Goal: Ask a question

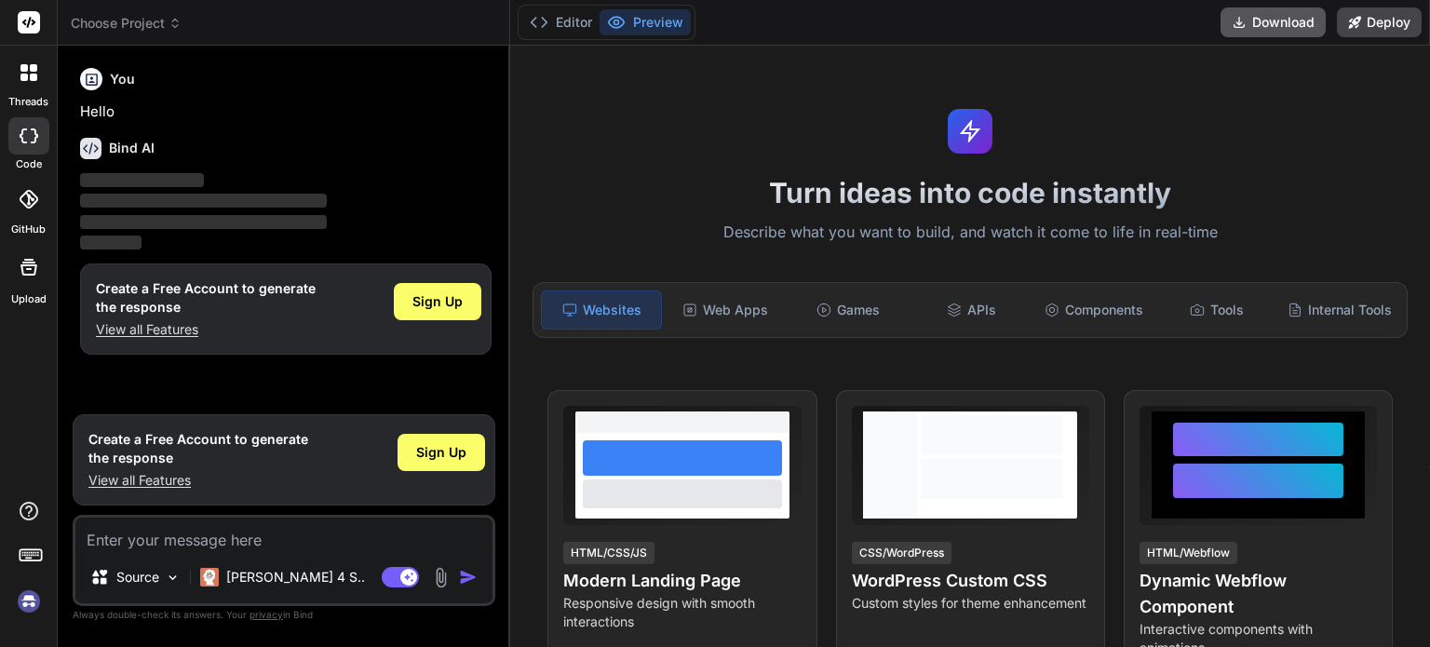
click at [1277, 28] on button "Download" at bounding box center [1273, 22] width 105 height 30
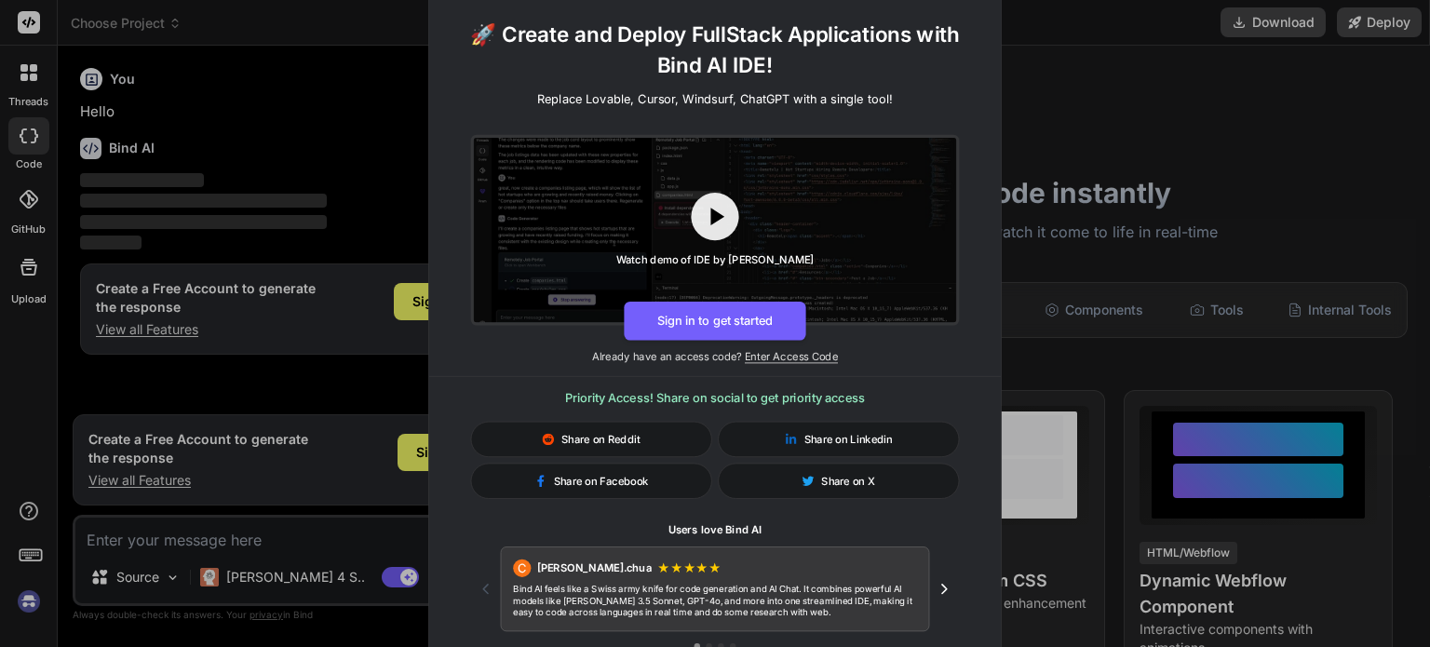
click at [937, 578] on button "Next testimonial" at bounding box center [944, 589] width 30 height 30
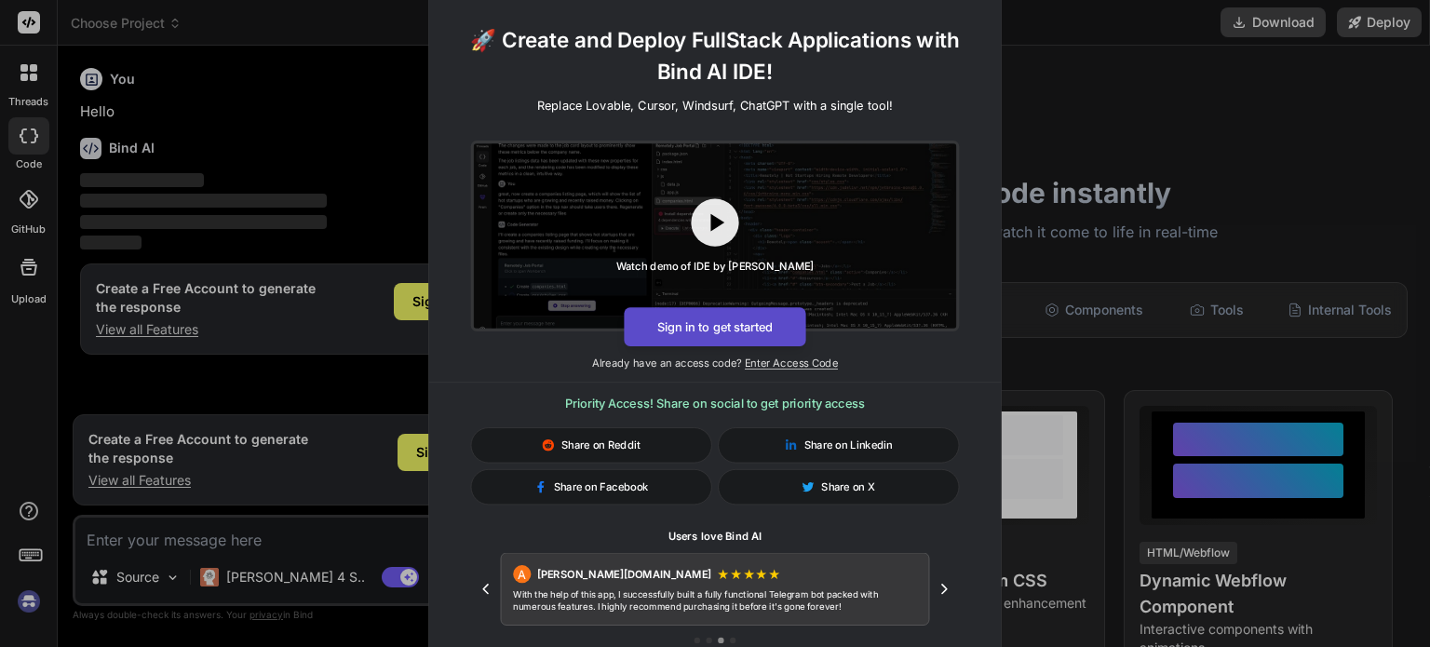
click at [739, 326] on button "Sign in to get started" at bounding box center [715, 326] width 182 height 39
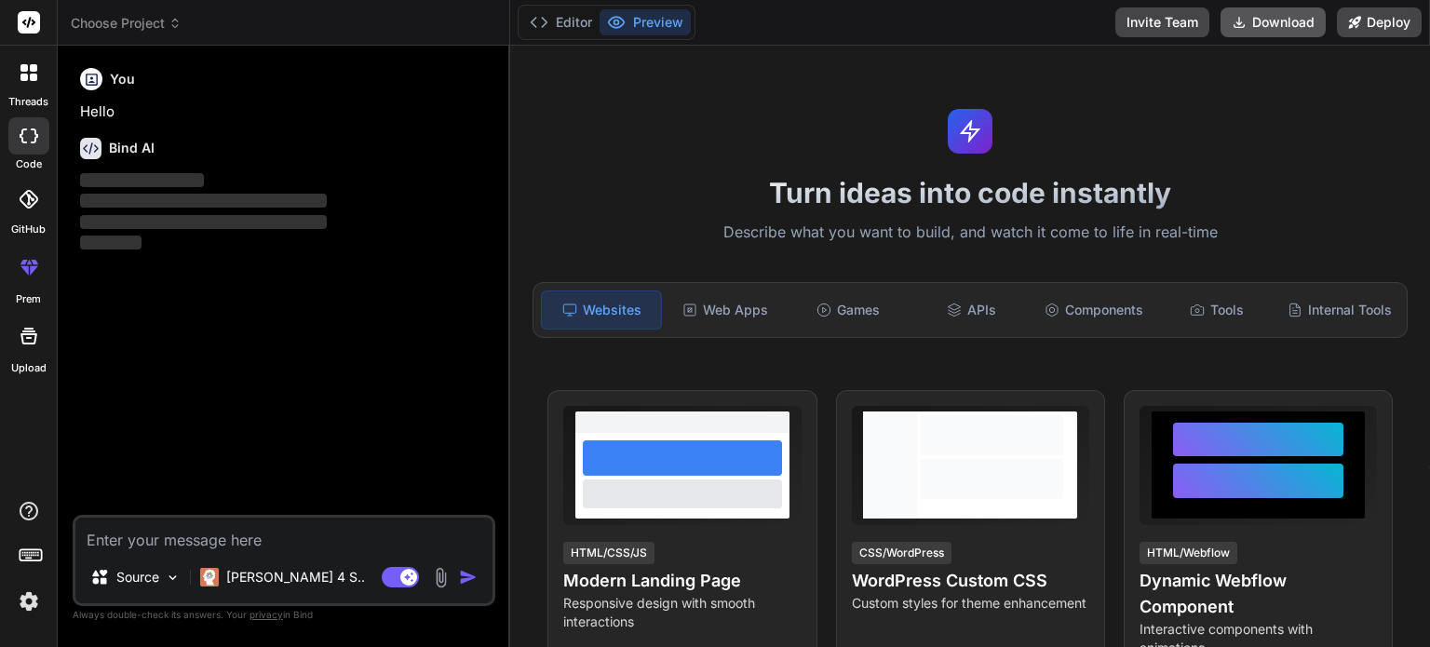
click at [1249, 18] on button "Download" at bounding box center [1273, 22] width 105 height 30
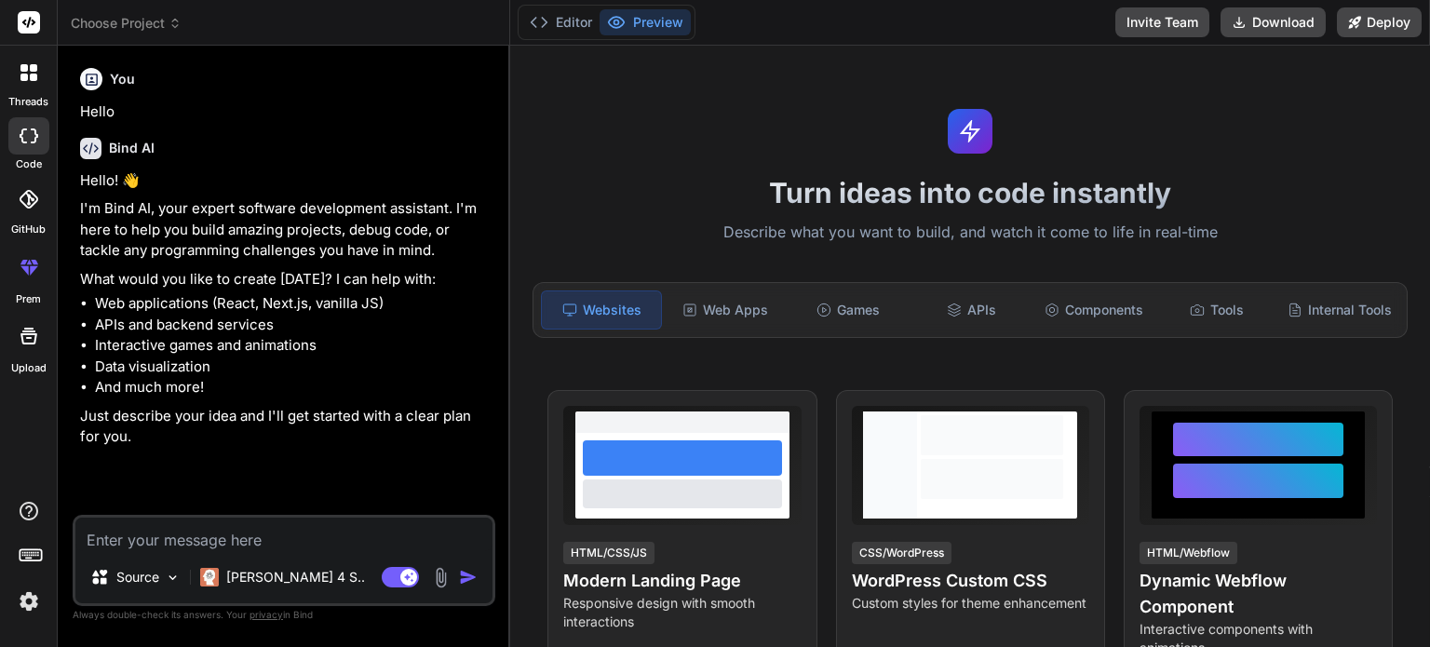
type textarea "x"
click at [1255, 12] on button "Download" at bounding box center [1273, 22] width 105 height 30
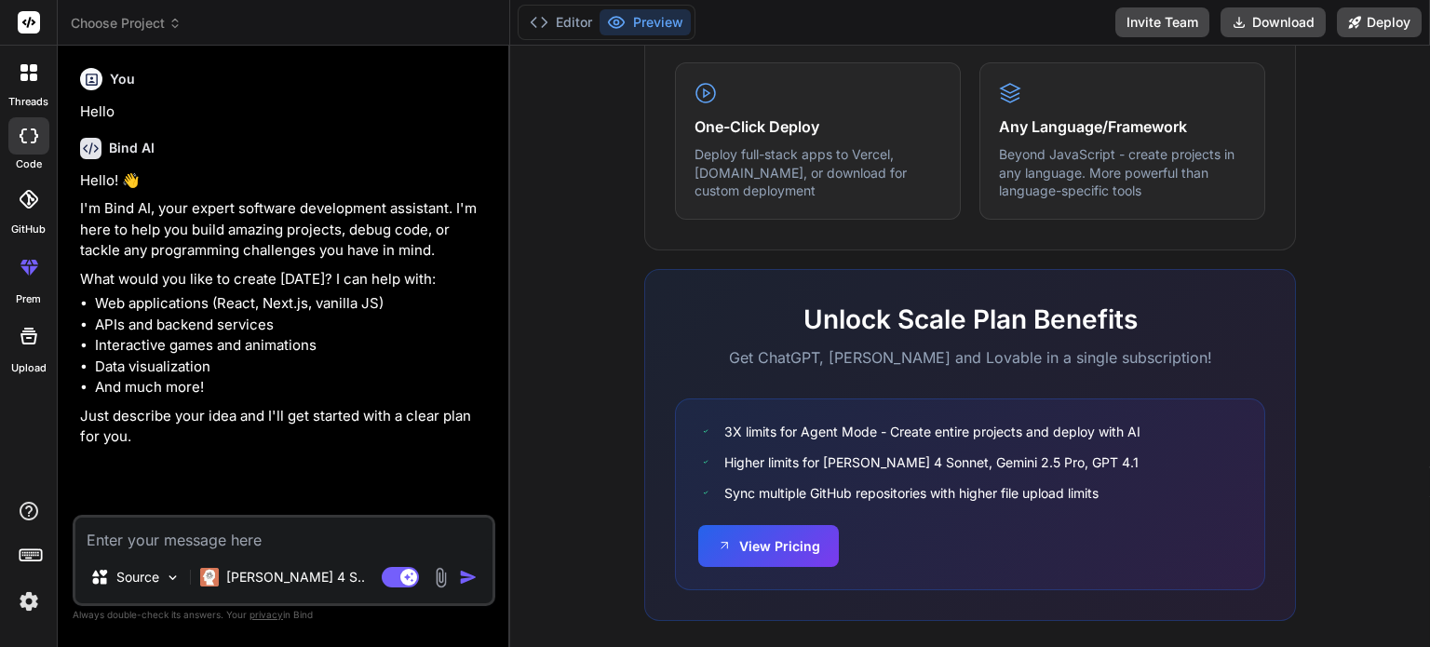
scroll to position [1183, 0]
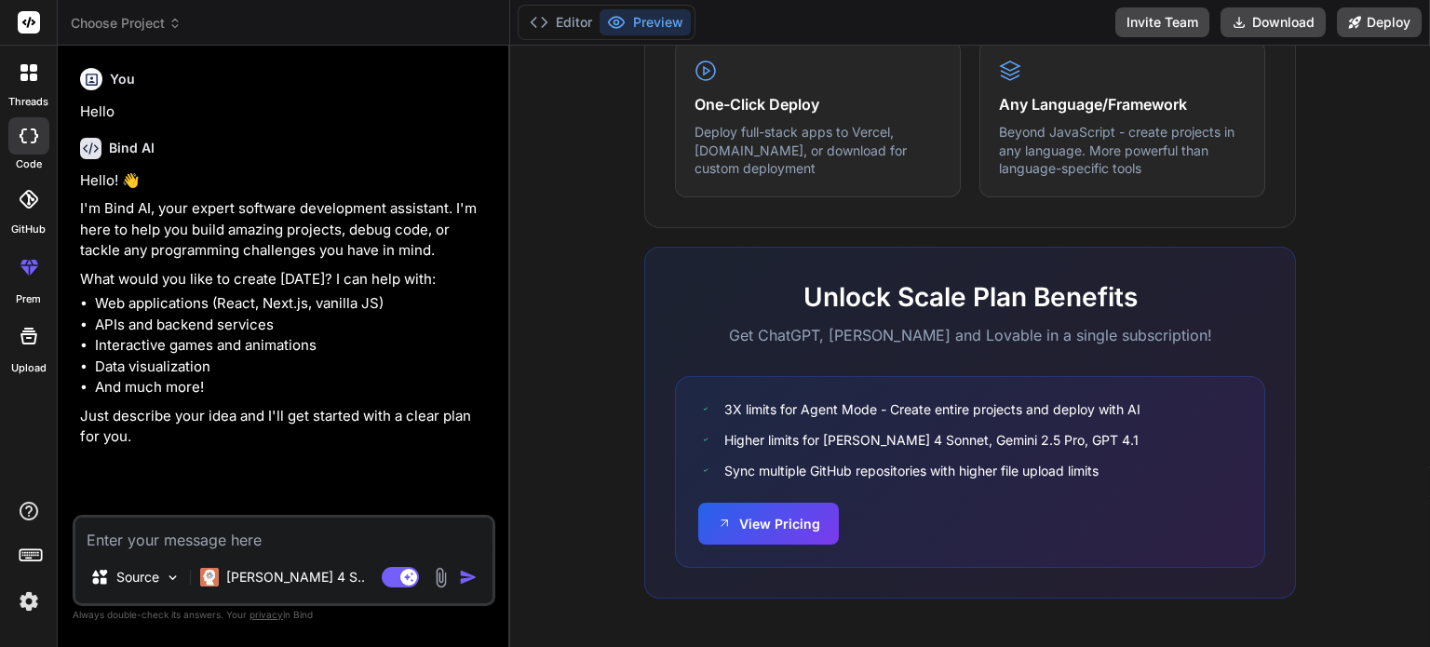
drag, startPoint x: 1429, startPoint y: 189, endPoint x: 1407, endPoint y: 591, distance: 402.8
click at [1407, 591] on div "Turn ideas into code instantly Describe what you want to build, and watch it co…" at bounding box center [970, 346] width 920 height 601
click at [1346, 340] on div "What makes IDE powerful Everything you need to bring your ideas to life Create …" at bounding box center [970, 98] width 898 height 1076
drag, startPoint x: 1429, startPoint y: 550, endPoint x: 1428, endPoint y: 413, distance: 136.9
click at [1428, 413] on div "Turn ideas into code instantly Describe what you want to build, and watch it co…" at bounding box center [970, 346] width 920 height 601
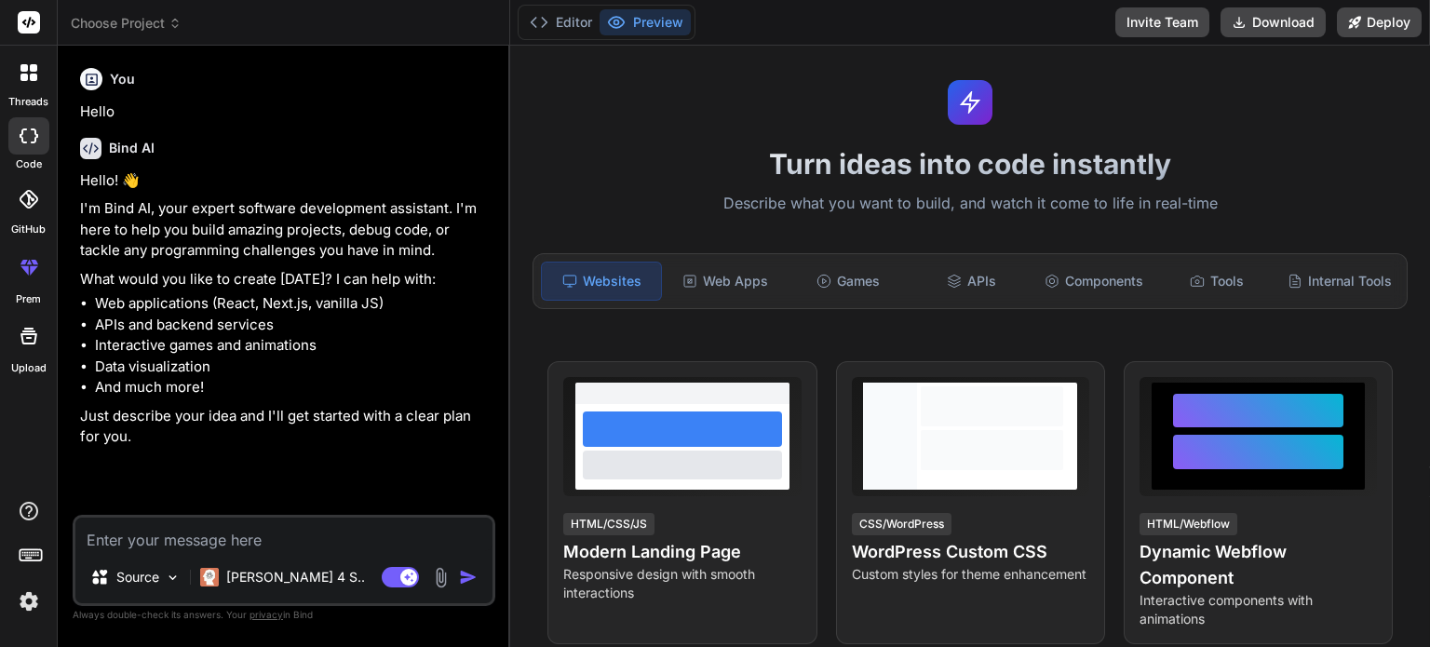
scroll to position [26, 0]
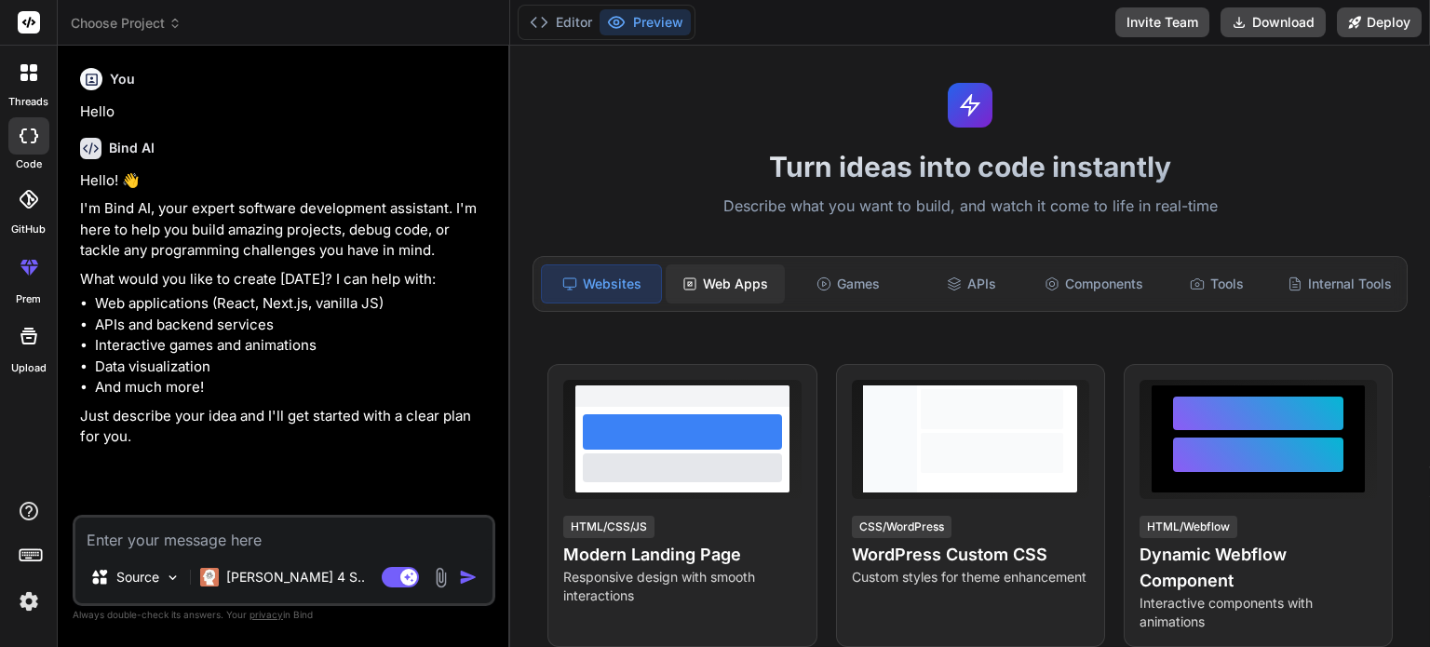
click at [695, 267] on div "Web Apps" at bounding box center [725, 283] width 119 height 39
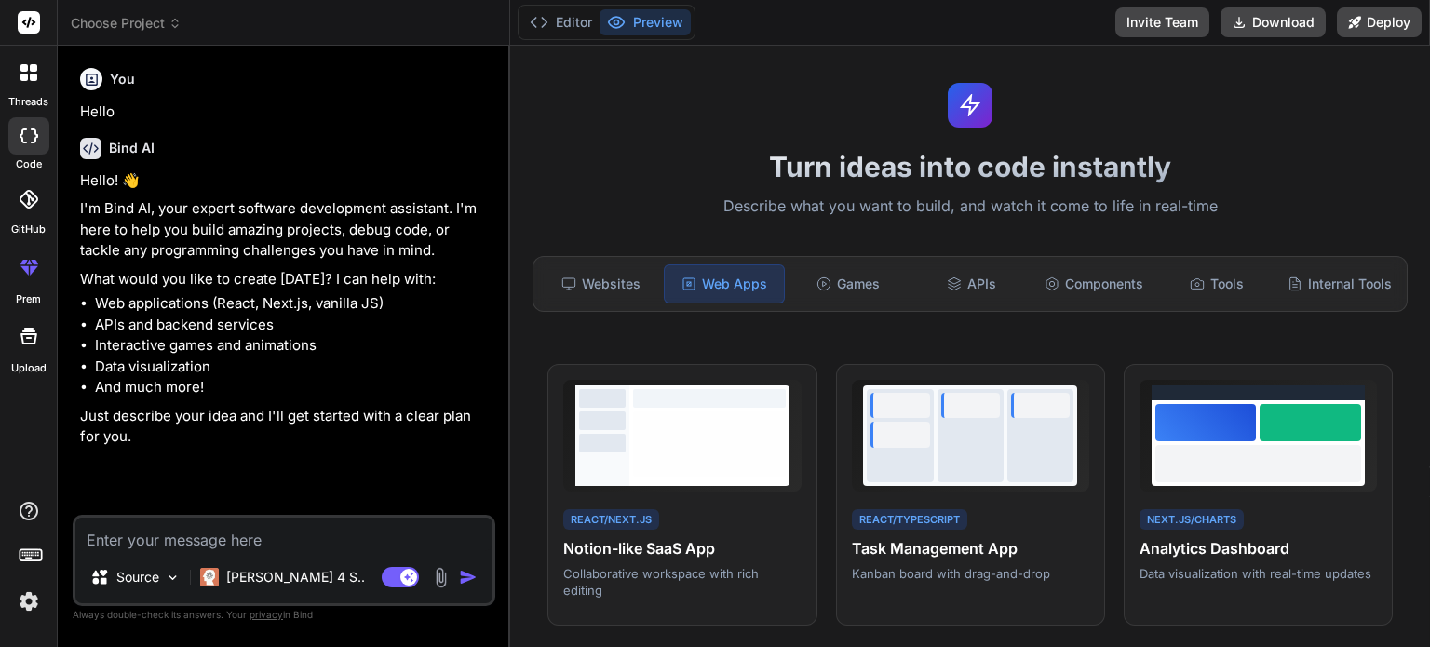
drag, startPoint x: 951, startPoint y: 96, endPoint x: 983, endPoint y: 127, distance: 44.8
click at [983, 127] on div "Turn ideas into code instantly Describe what you want to build, and watch it co…" at bounding box center [970, 346] width 920 height 601
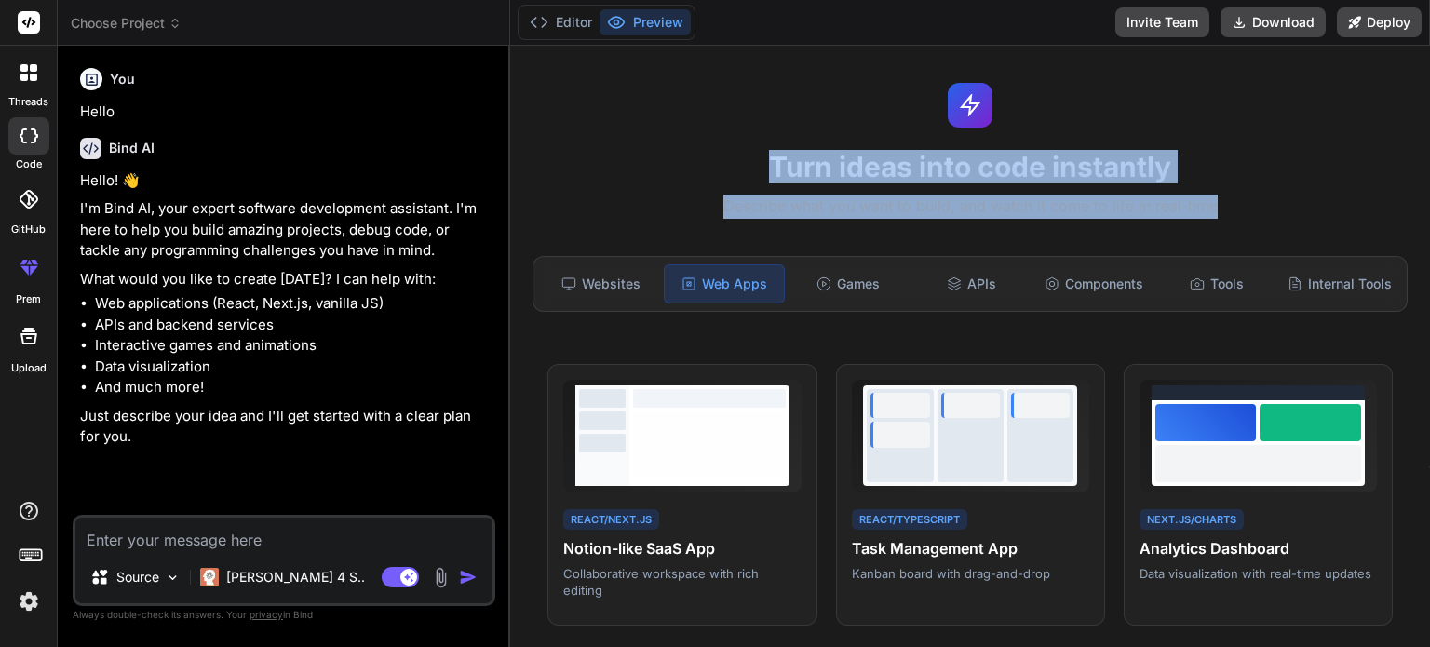
drag, startPoint x: 731, startPoint y: 158, endPoint x: 1230, endPoint y: 218, distance: 502.6
click at [1230, 218] on div "Turn ideas into code instantly Describe what you want to build, and watch it co…" at bounding box center [970, 346] width 920 height 601
click at [1230, 218] on p "Describe what you want to build, and watch it come to life in real-time" at bounding box center [970, 207] width 898 height 24
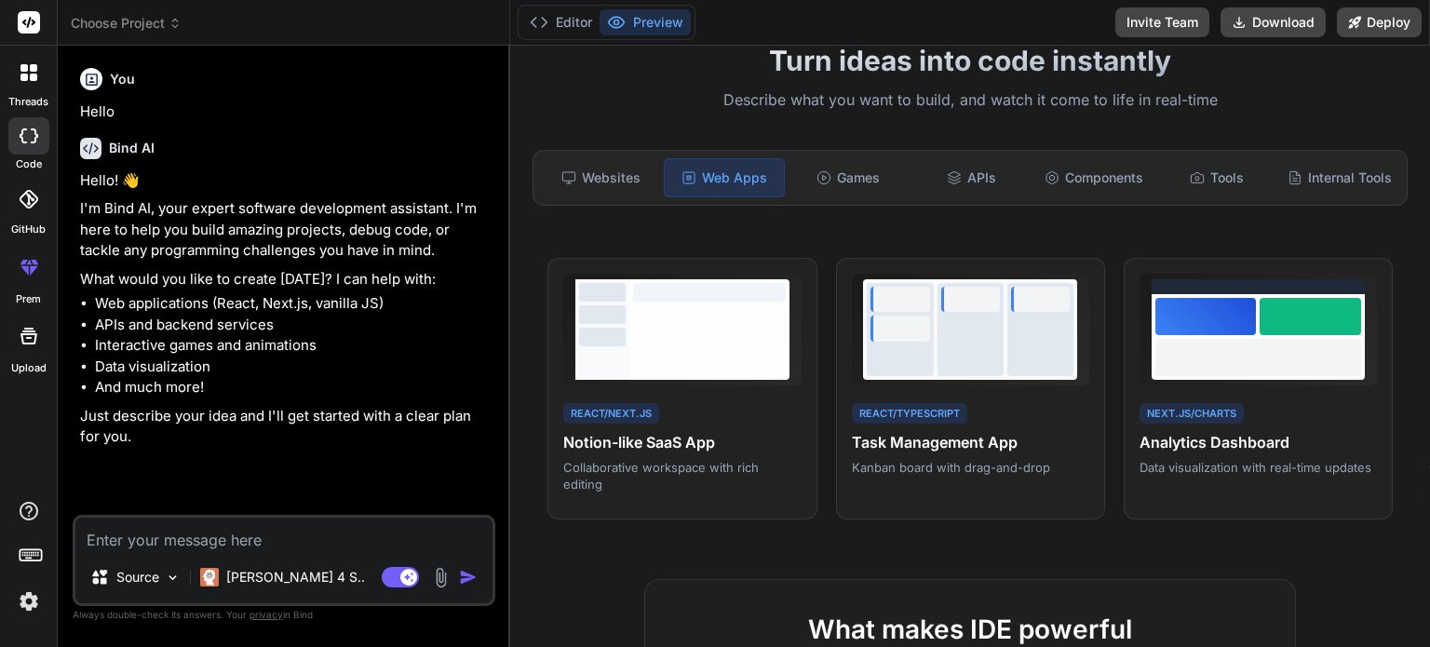
scroll to position [0, 0]
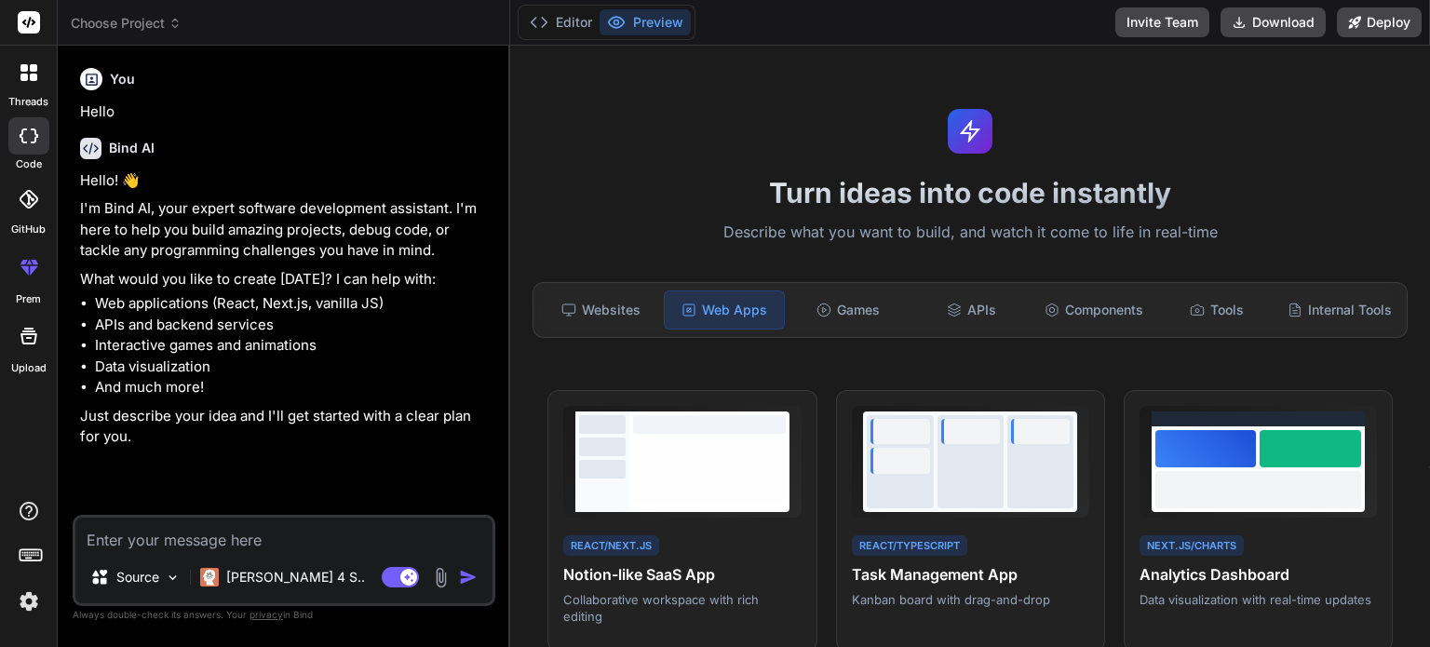
click at [1260, 38] on div "Editor Preview Invite Team Download Deploy" at bounding box center [970, 23] width 920 height 46
click at [1255, 29] on button "Download" at bounding box center [1273, 22] width 105 height 30
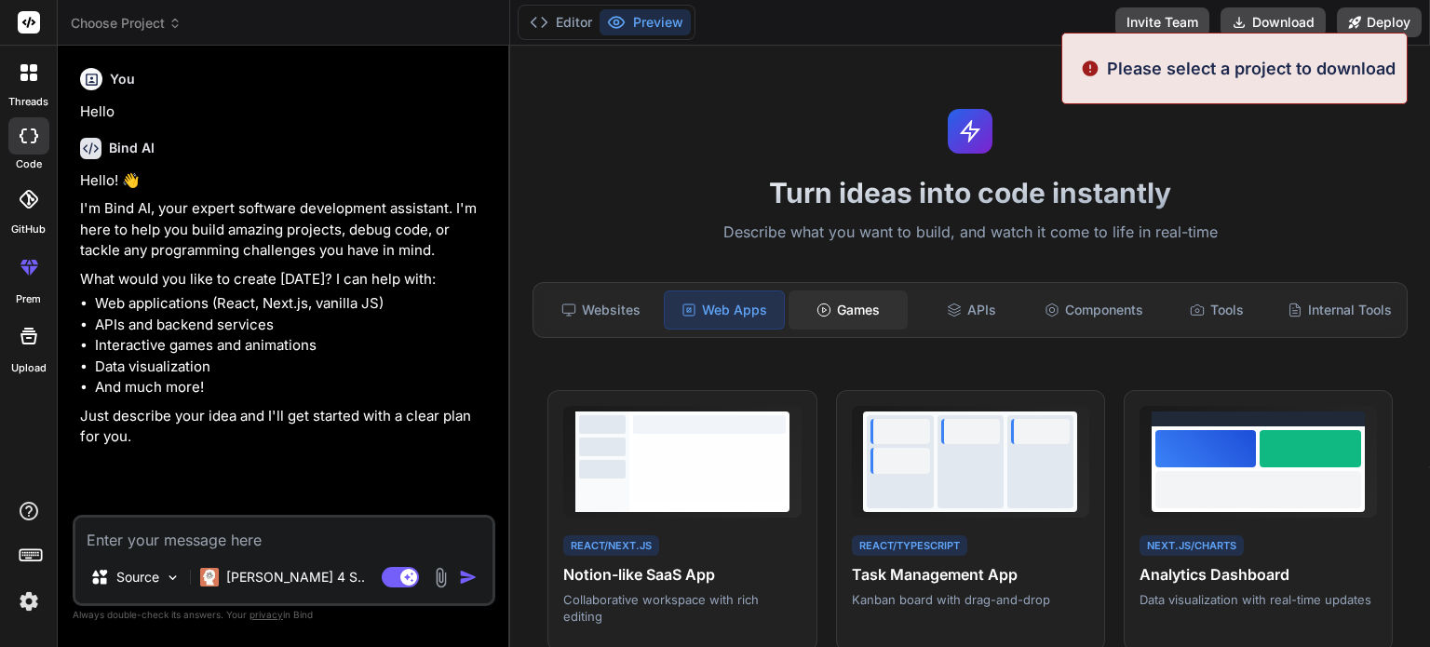
click at [849, 312] on div "Games" at bounding box center [848, 309] width 119 height 39
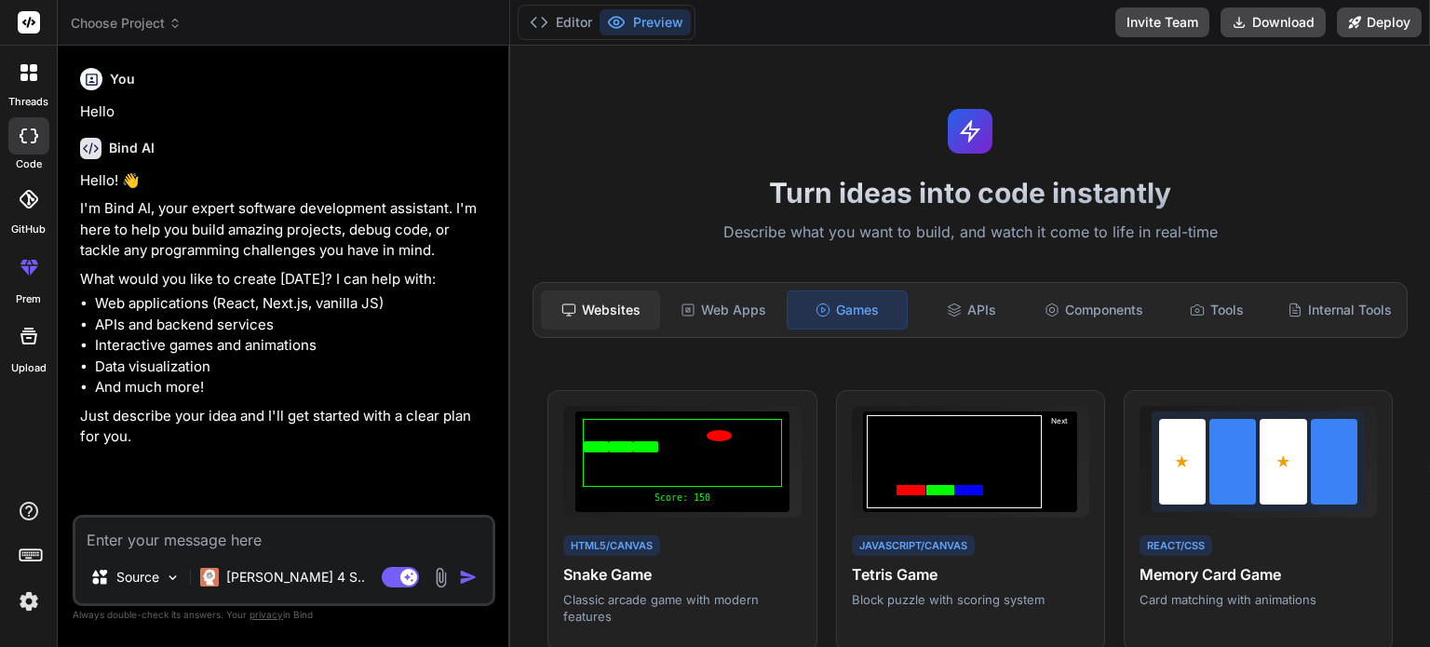
click at [639, 306] on div "Websites" at bounding box center [600, 309] width 119 height 39
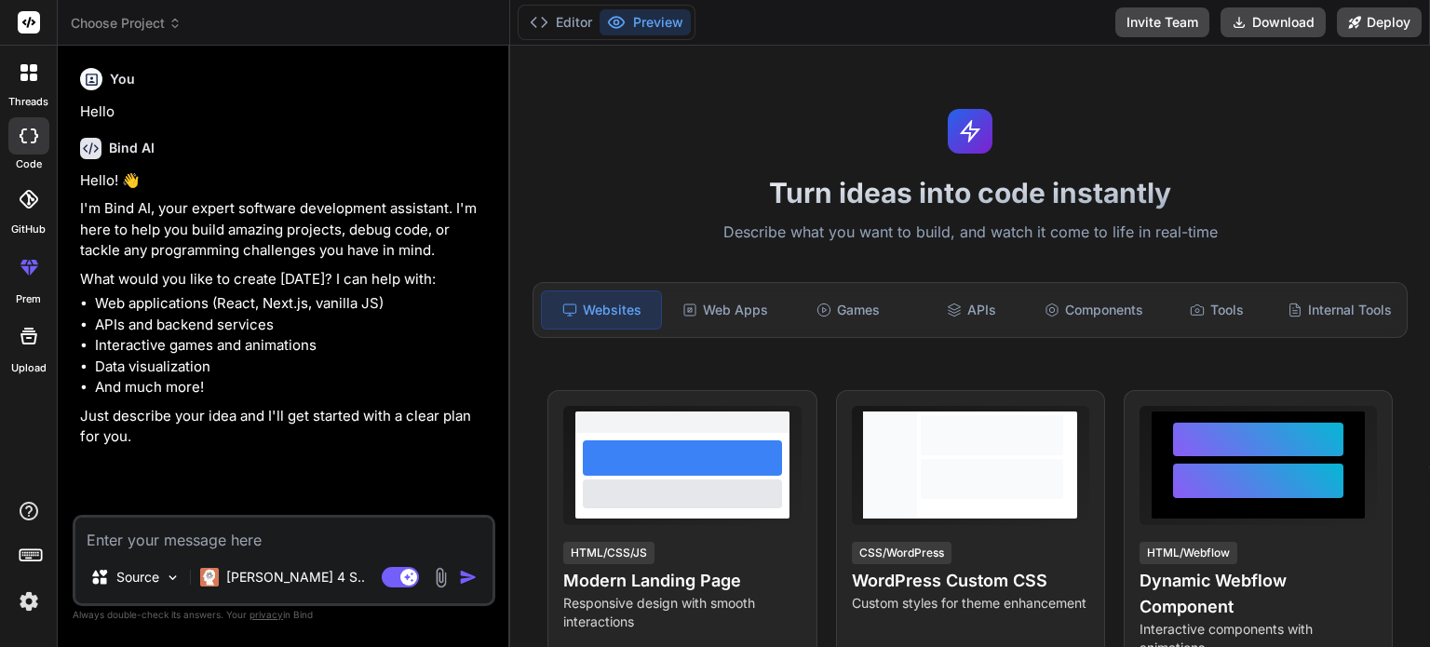
click at [939, 245] on div "Turn ideas into code instantly Describe what you want to build, and watch it co…" at bounding box center [970, 346] width 920 height 601
click at [33, 10] on div at bounding box center [28, 23] width 57 height 46
click at [32, 25] on icon at bounding box center [29, 22] width 14 height 11
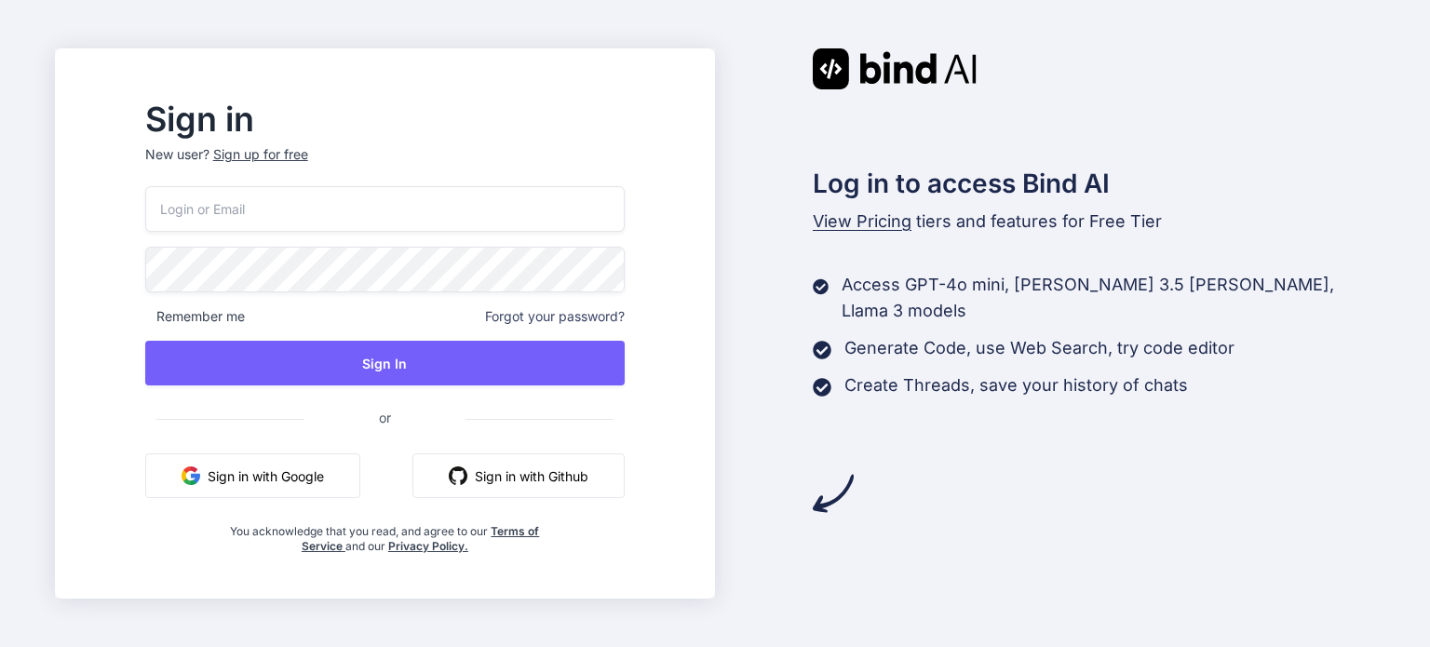
click at [306, 145] on div "Sign up for free" at bounding box center [260, 154] width 95 height 19
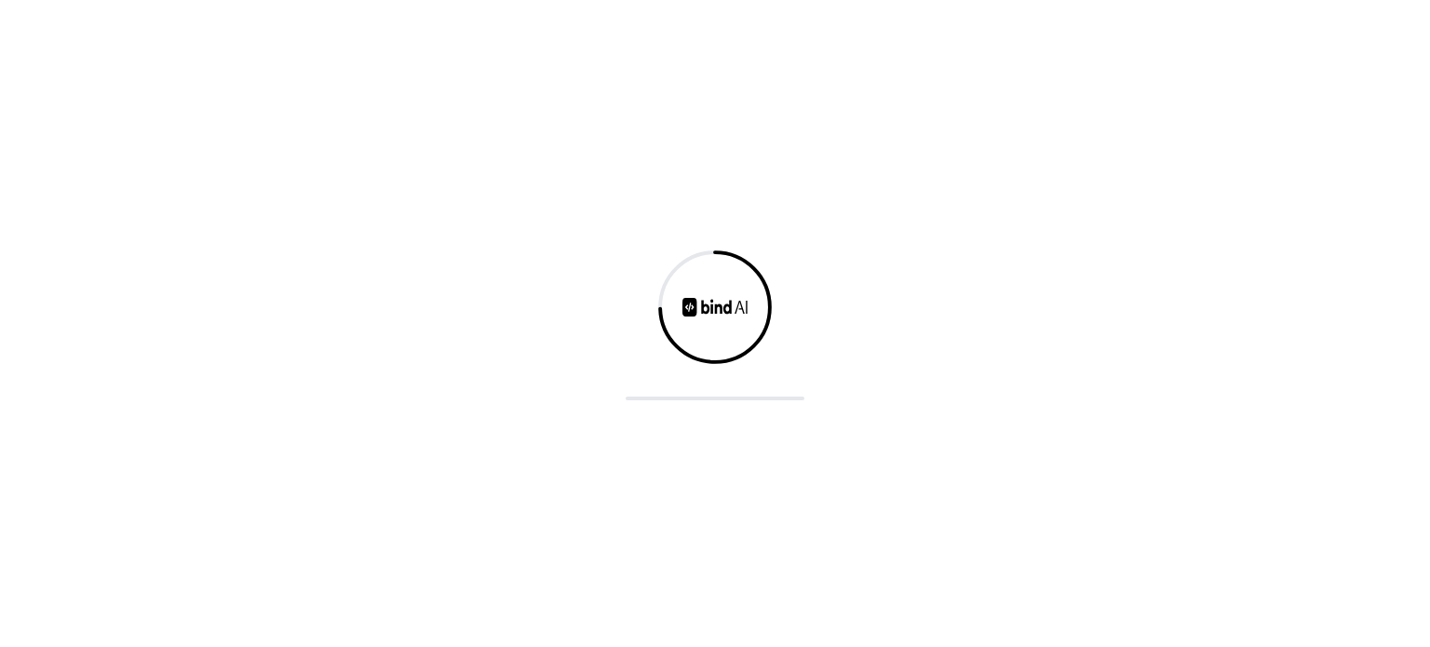
click at [306, 155] on div at bounding box center [715, 323] width 1430 height 647
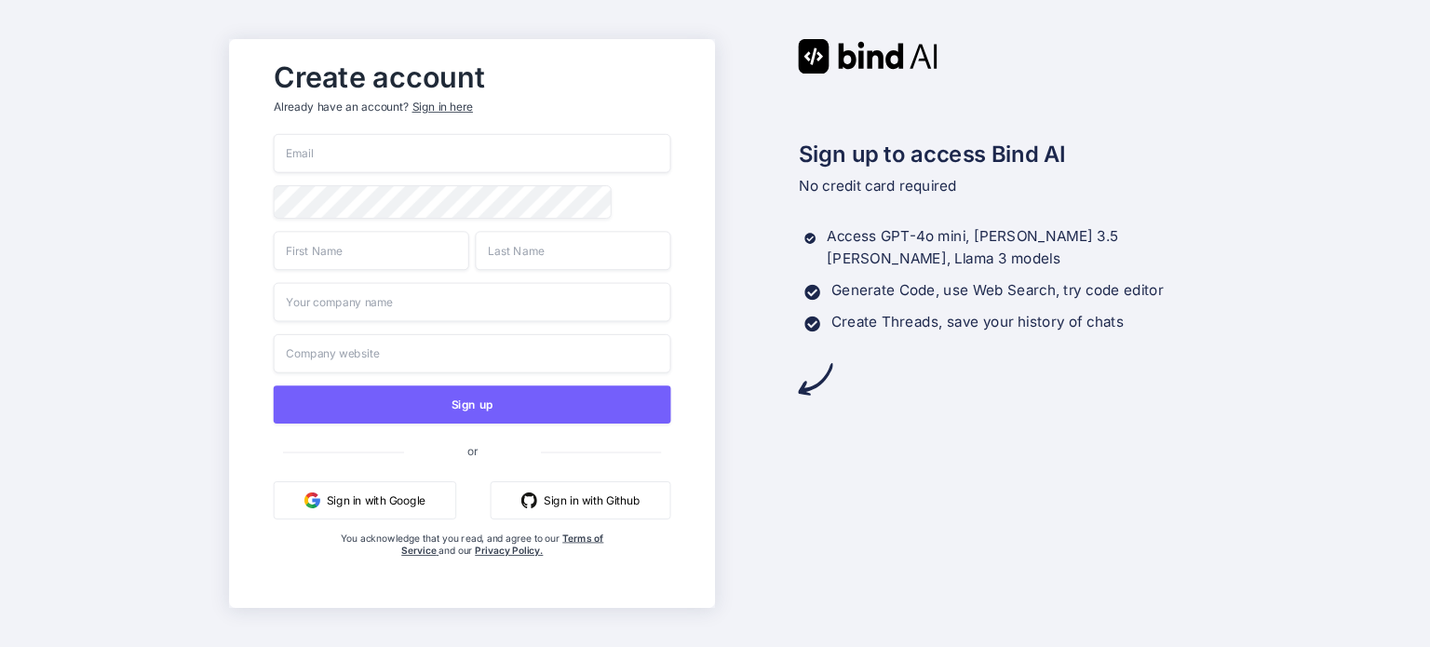
click at [331, 144] on input "email" at bounding box center [472, 153] width 398 height 39
type input "test@yopmail.com"
click at [333, 251] on input "text" at bounding box center [371, 250] width 196 height 39
type input "Testing"
type input "7"
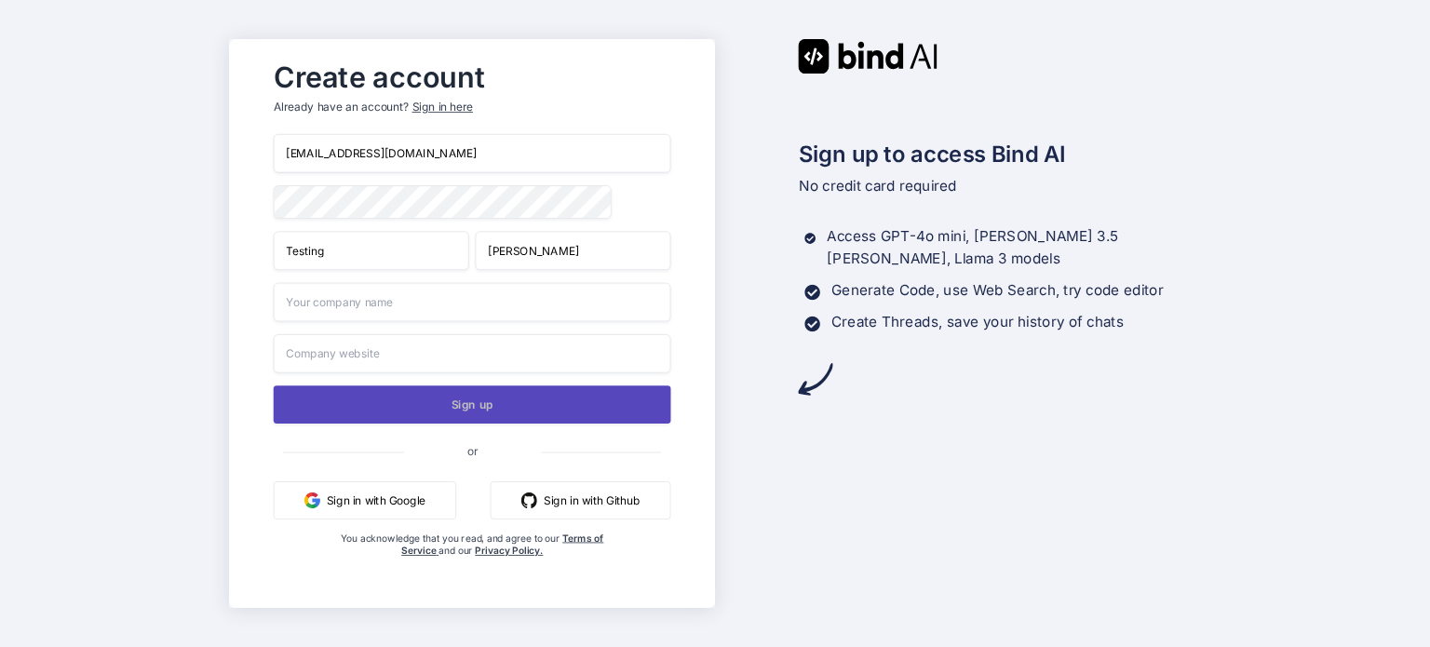
type input "Bester"
click at [327, 412] on button "Sign up" at bounding box center [472, 404] width 398 height 38
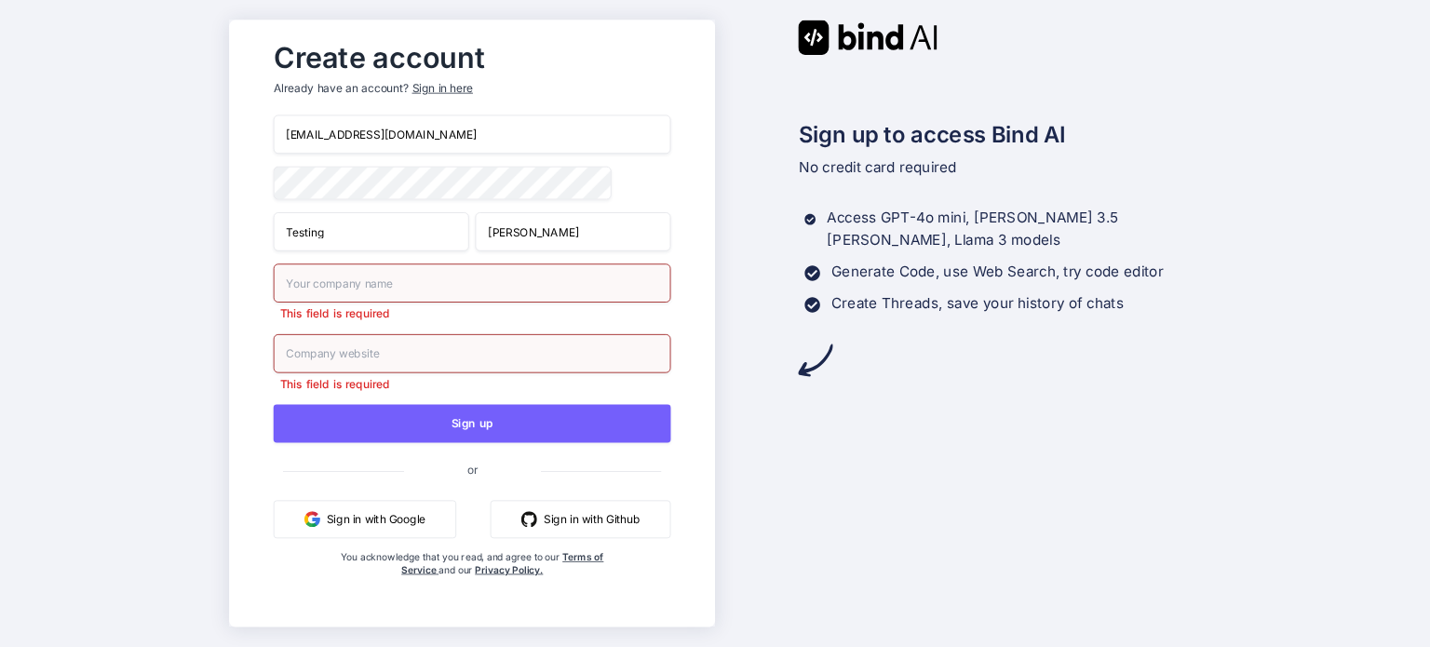
click at [373, 296] on input "text" at bounding box center [472, 282] width 398 height 39
type input "no"
click at [362, 372] on div "This field is required" at bounding box center [472, 363] width 398 height 58
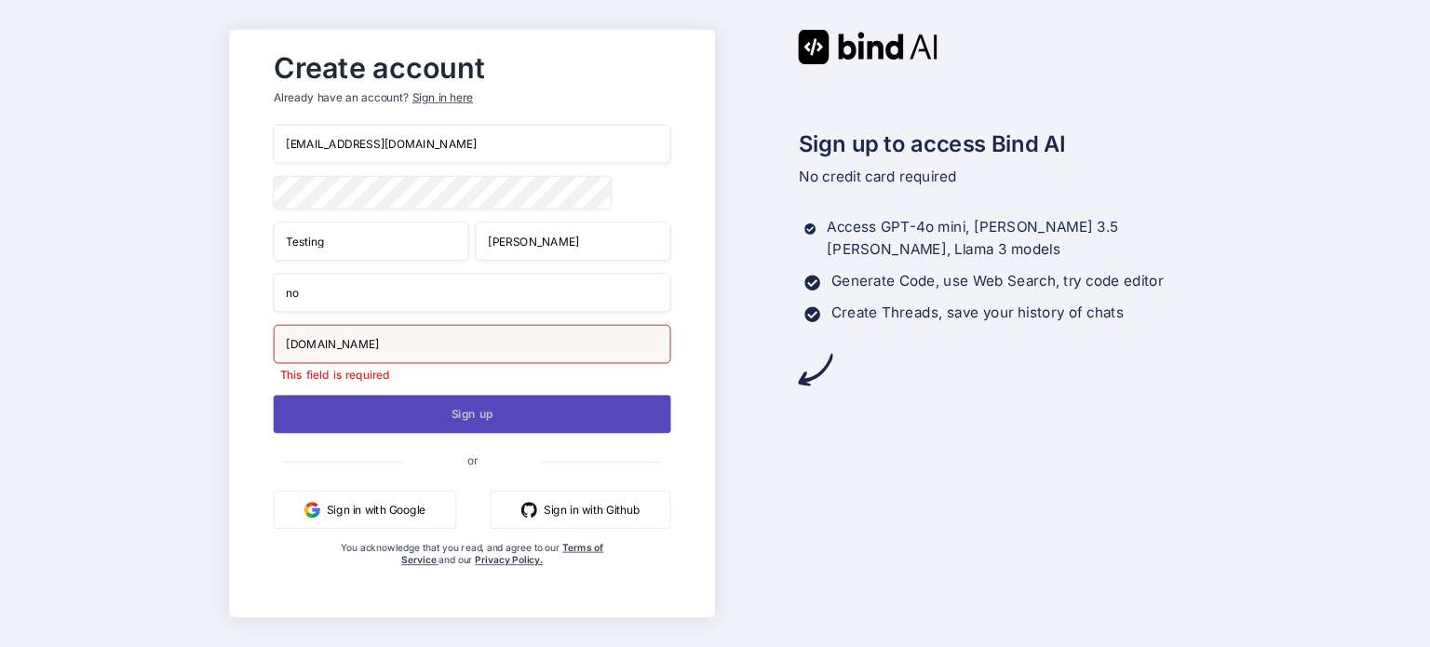
type input "no.com"
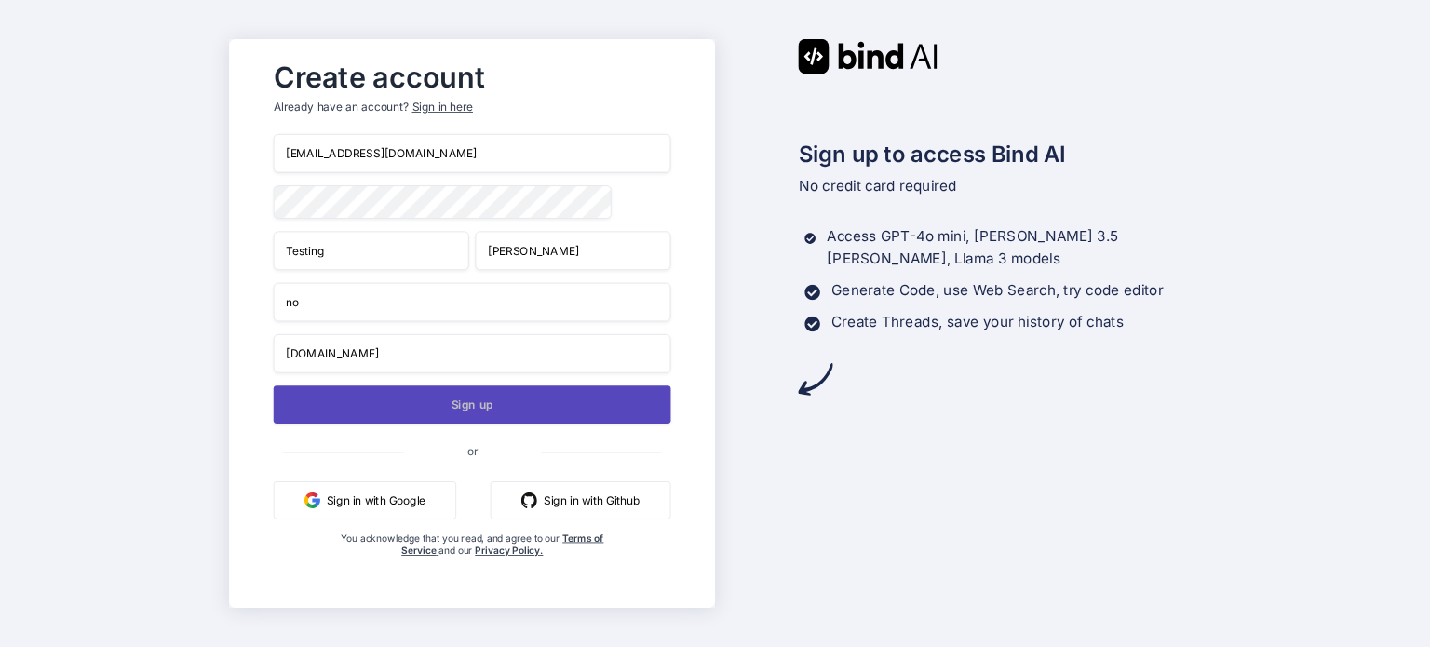
click at [395, 431] on div "test@yopmail.com Testing Bester no no.com Sign up or Sign in with Google Sign i…" at bounding box center [472, 364] width 398 height 461
click at [438, 402] on button "Sign up" at bounding box center [472, 404] width 398 height 38
click at [426, 405] on button "Sign up" at bounding box center [472, 404] width 398 height 38
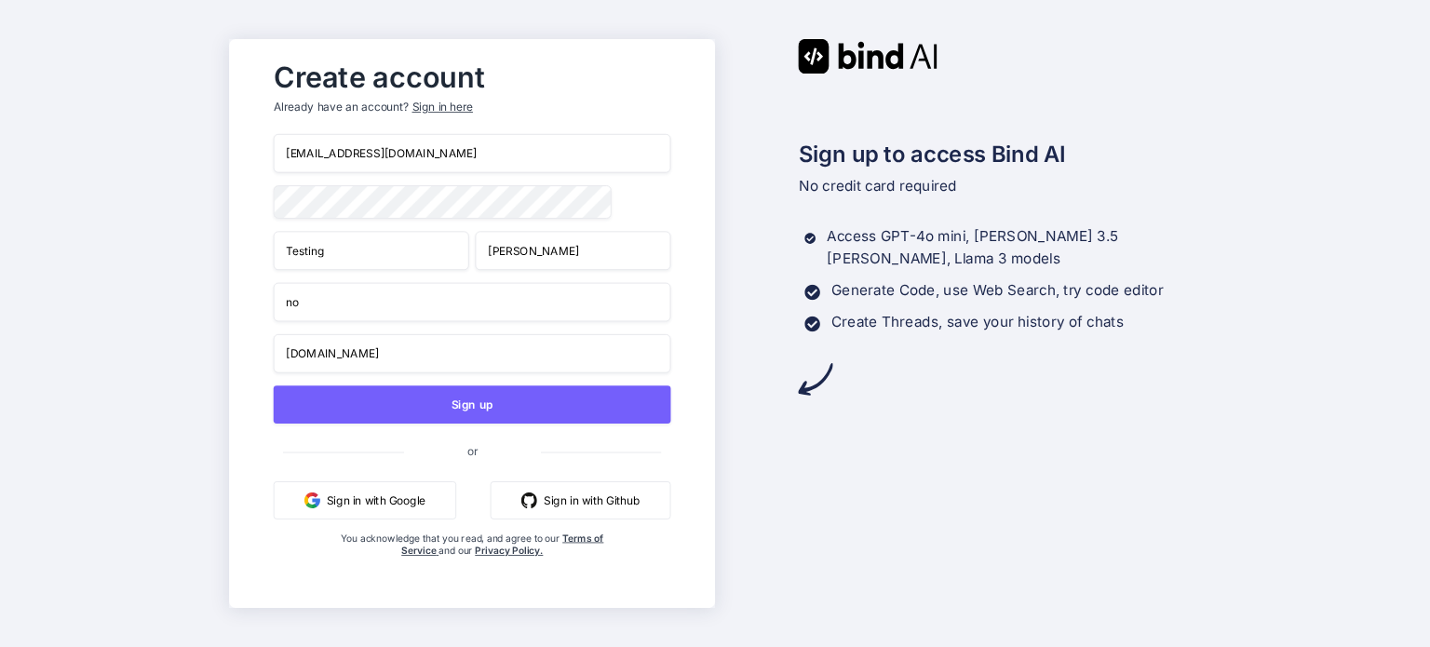
click at [310, 159] on input "test@yopmail.com" at bounding box center [472, 153] width 398 height 39
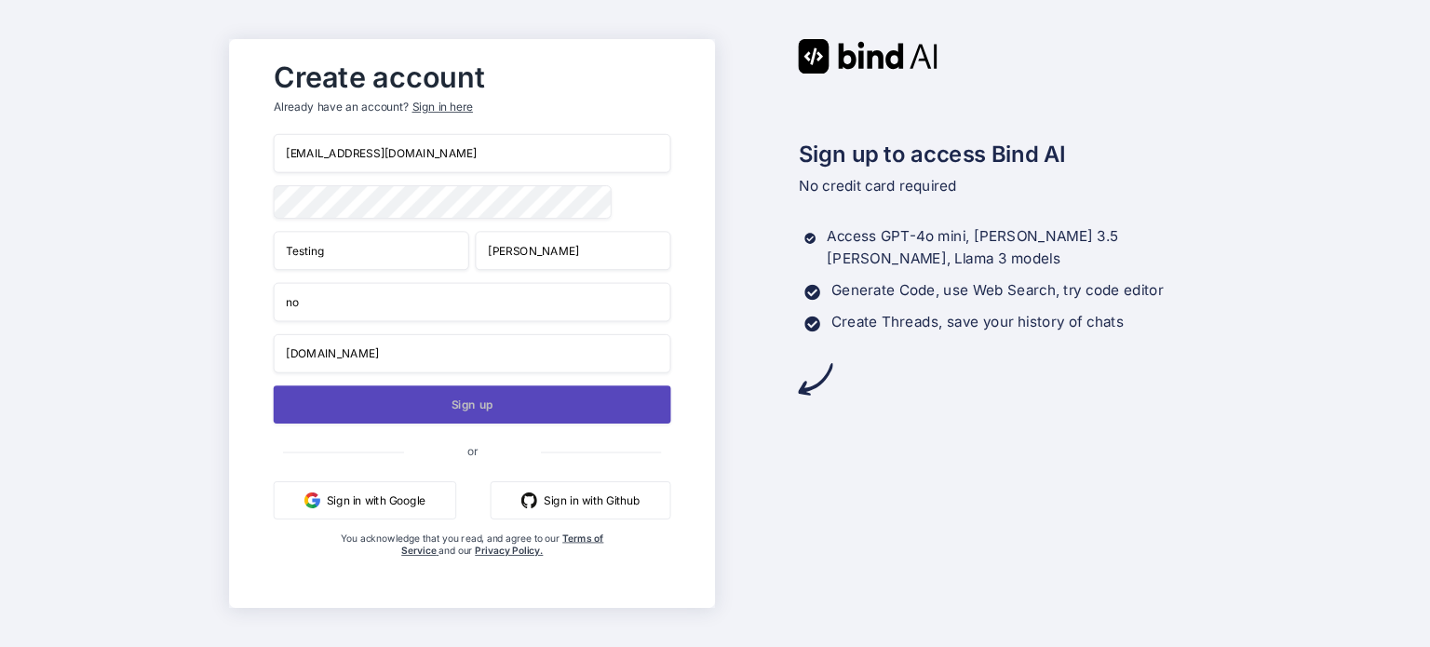
type input "testkaiju@yopmail.com"
click at [410, 415] on button "Sign up" at bounding box center [472, 404] width 398 height 38
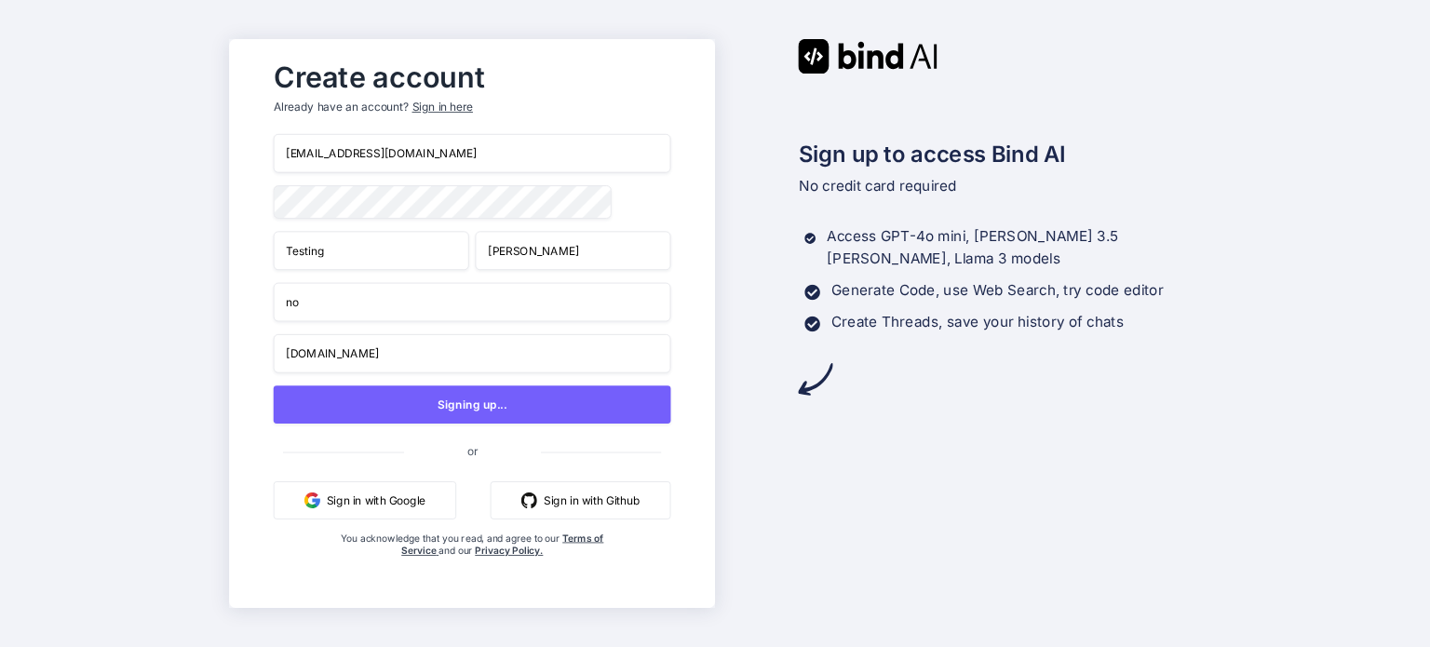
click at [366, 147] on input "testkaiju@yopmail.com" at bounding box center [472, 153] width 398 height 39
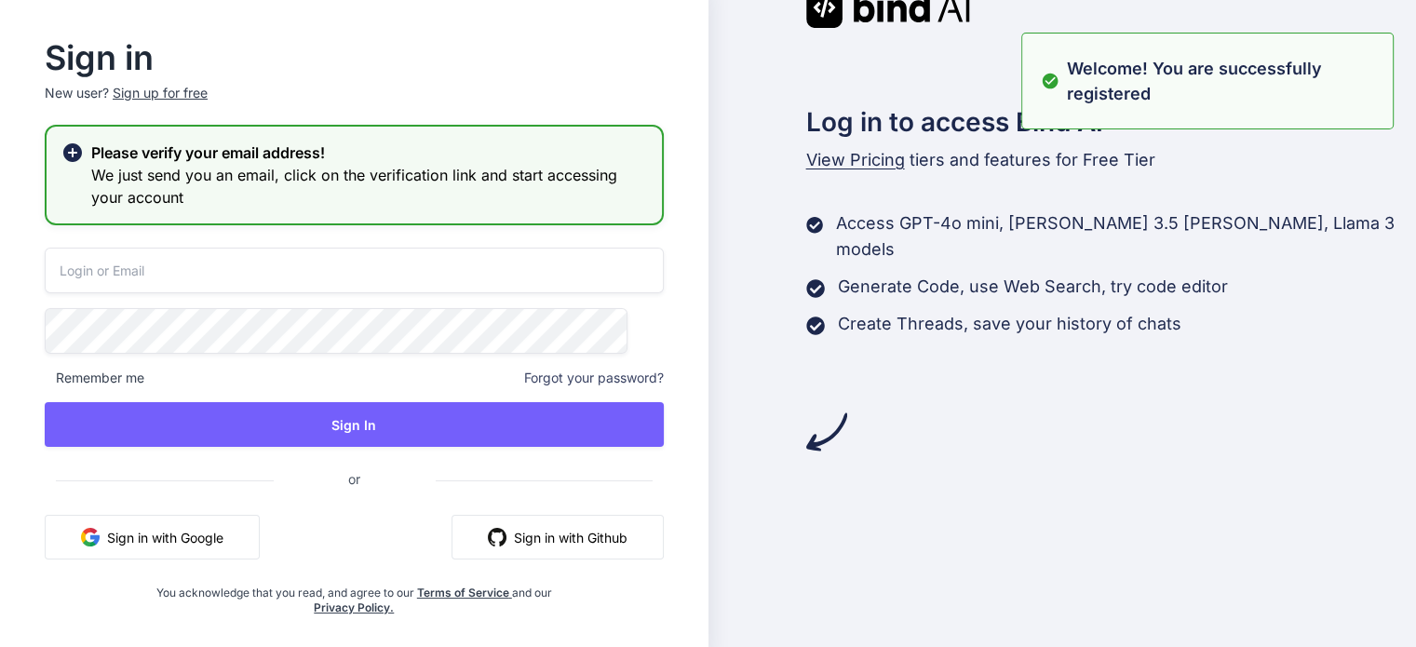
type input "testkaiju@yopmail.com"
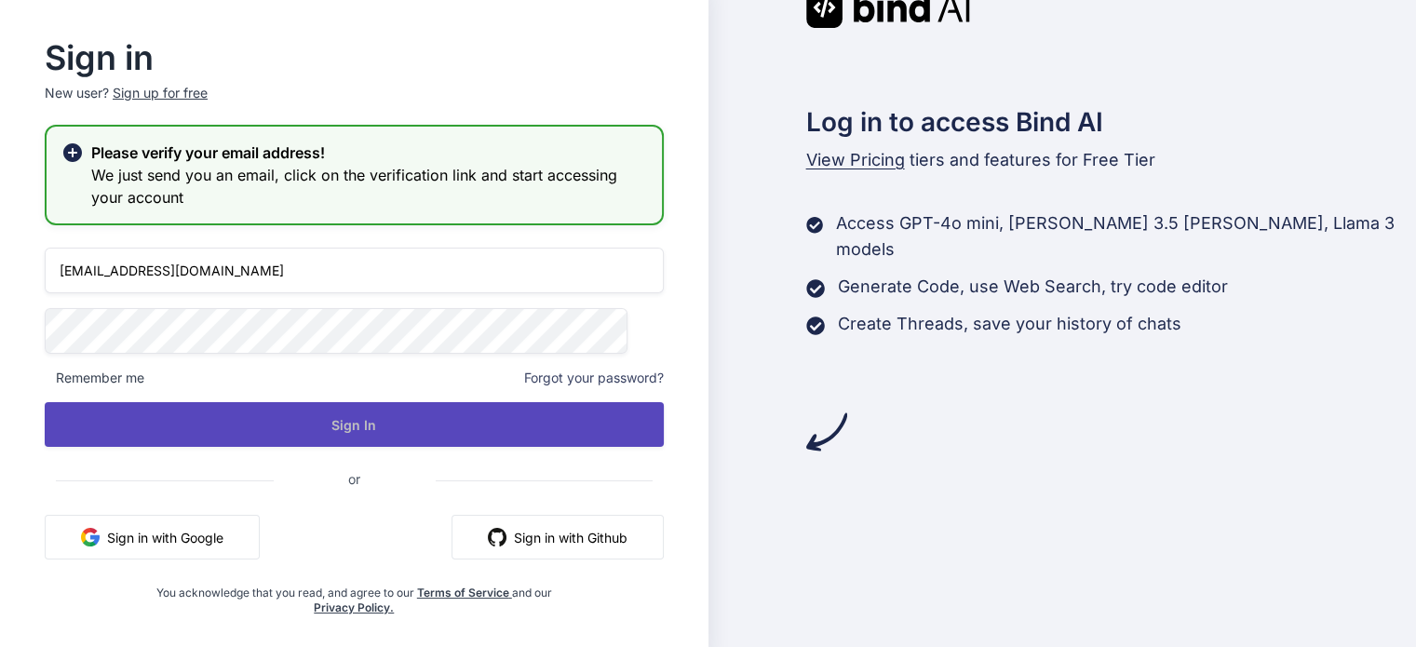
click at [364, 414] on button "Sign In" at bounding box center [354, 424] width 619 height 45
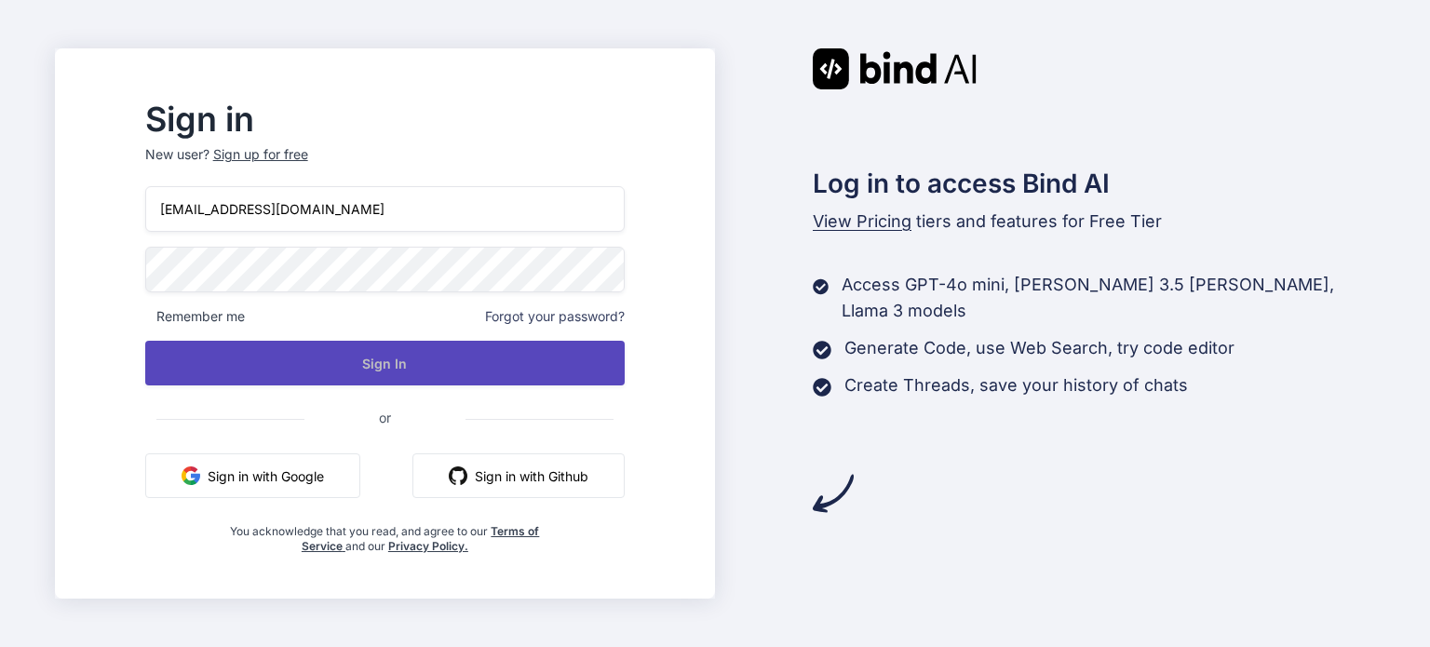
click at [412, 360] on button "Sign In" at bounding box center [385, 363] width 480 height 45
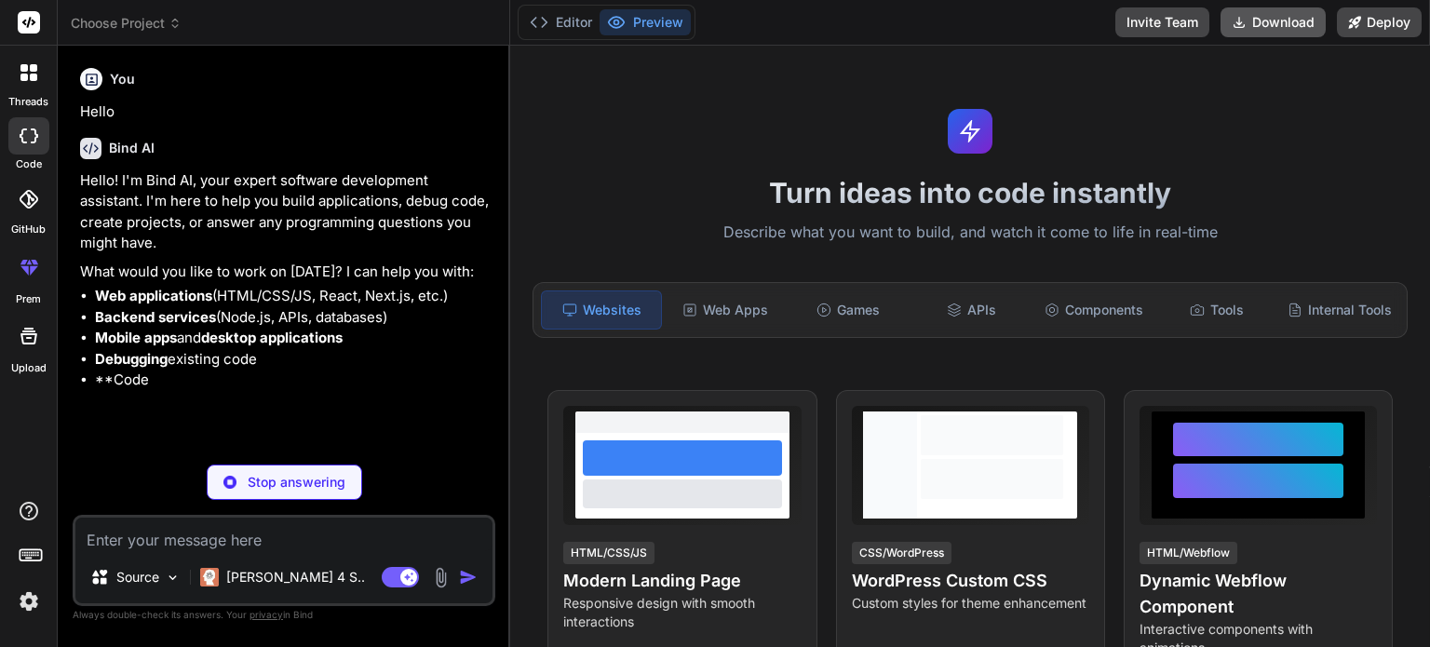
click at [1252, 14] on button "Download" at bounding box center [1273, 22] width 105 height 30
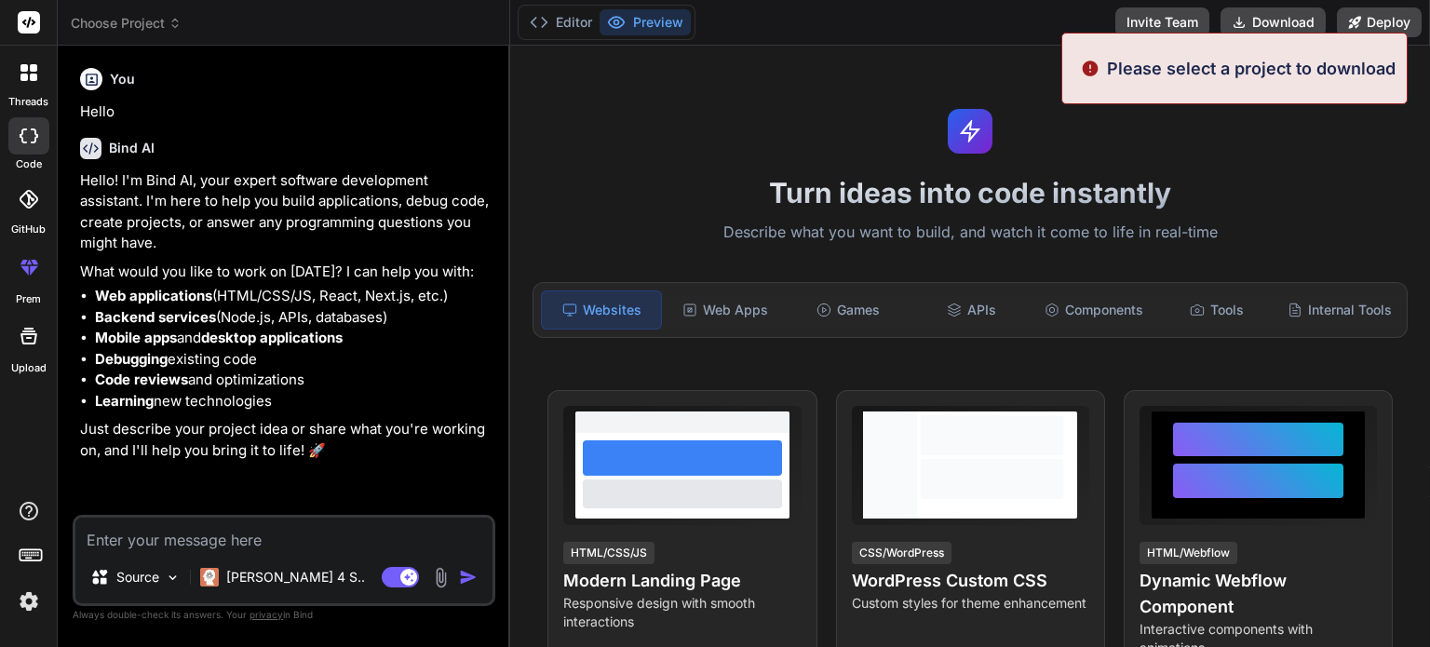
type textarea "x"
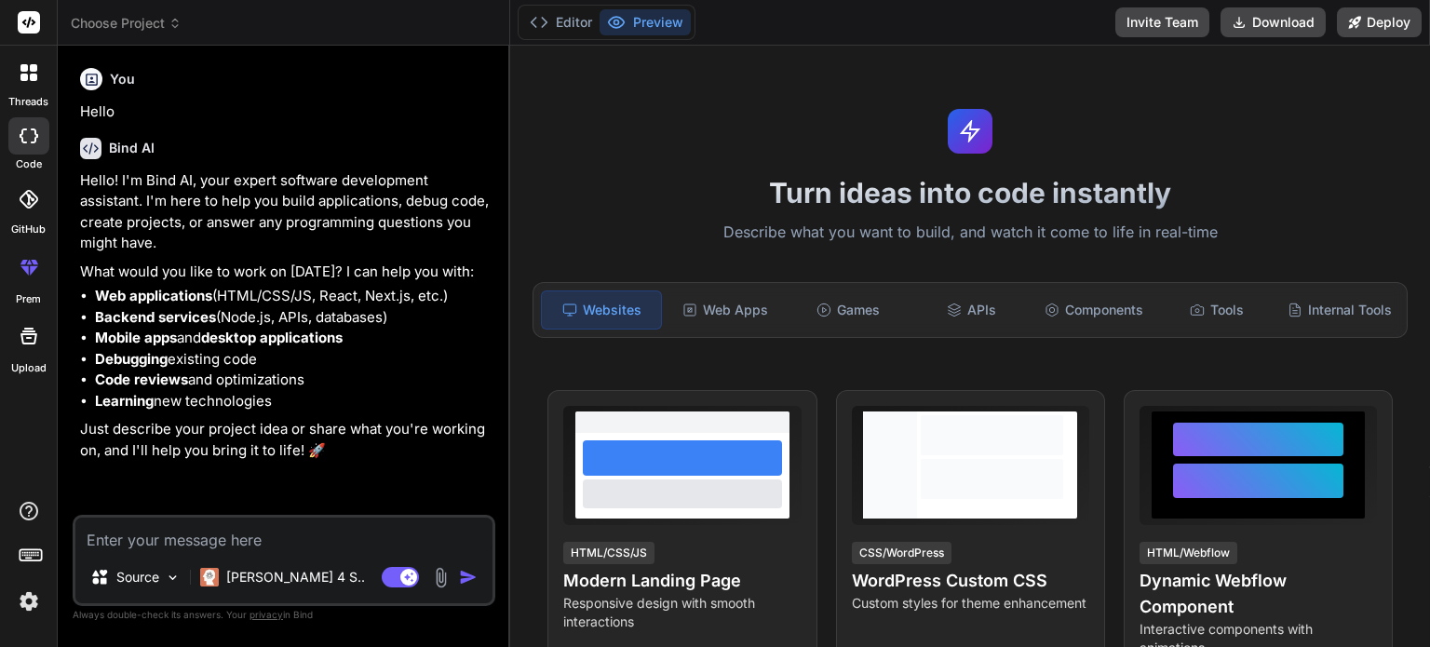
click at [317, 542] on textarea at bounding box center [283, 535] width 417 height 34
type textarea "d"
type textarea "x"
type textarea "do"
type textarea "x"
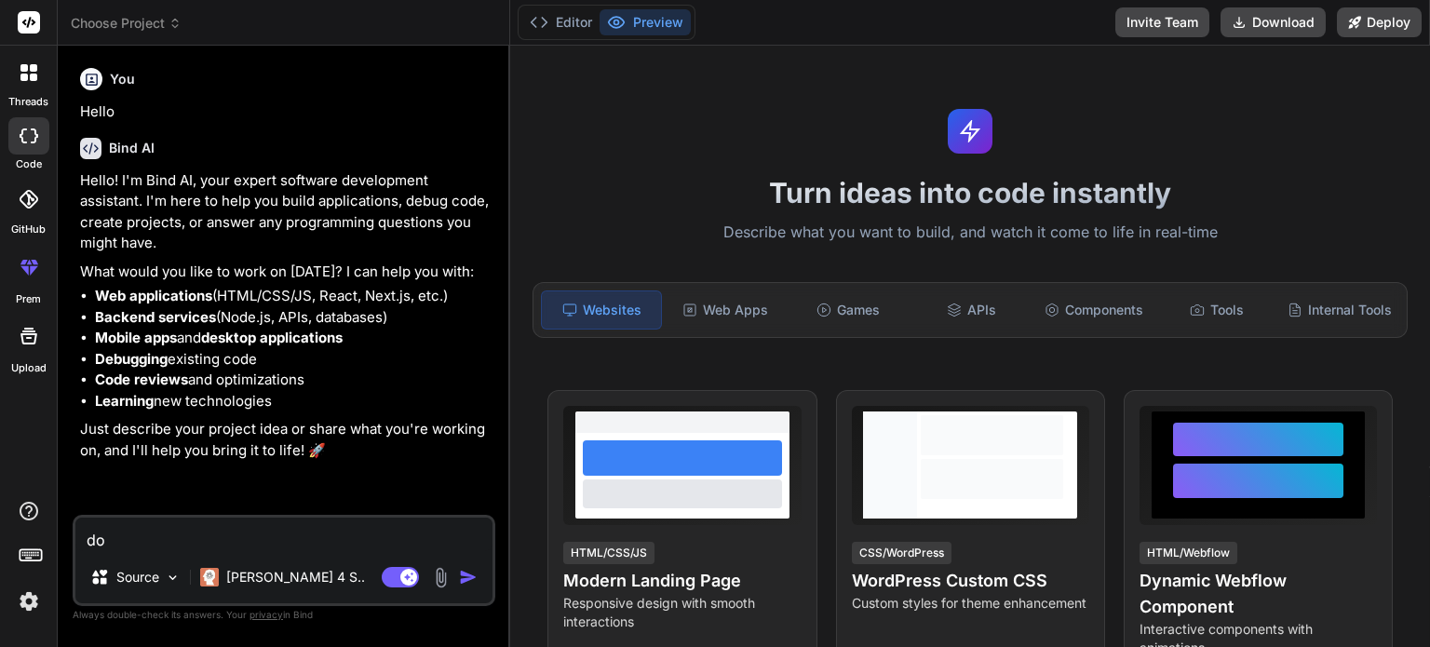
type textarea "do"
type textarea "x"
type textarea "do y"
type textarea "x"
type textarea "do yo"
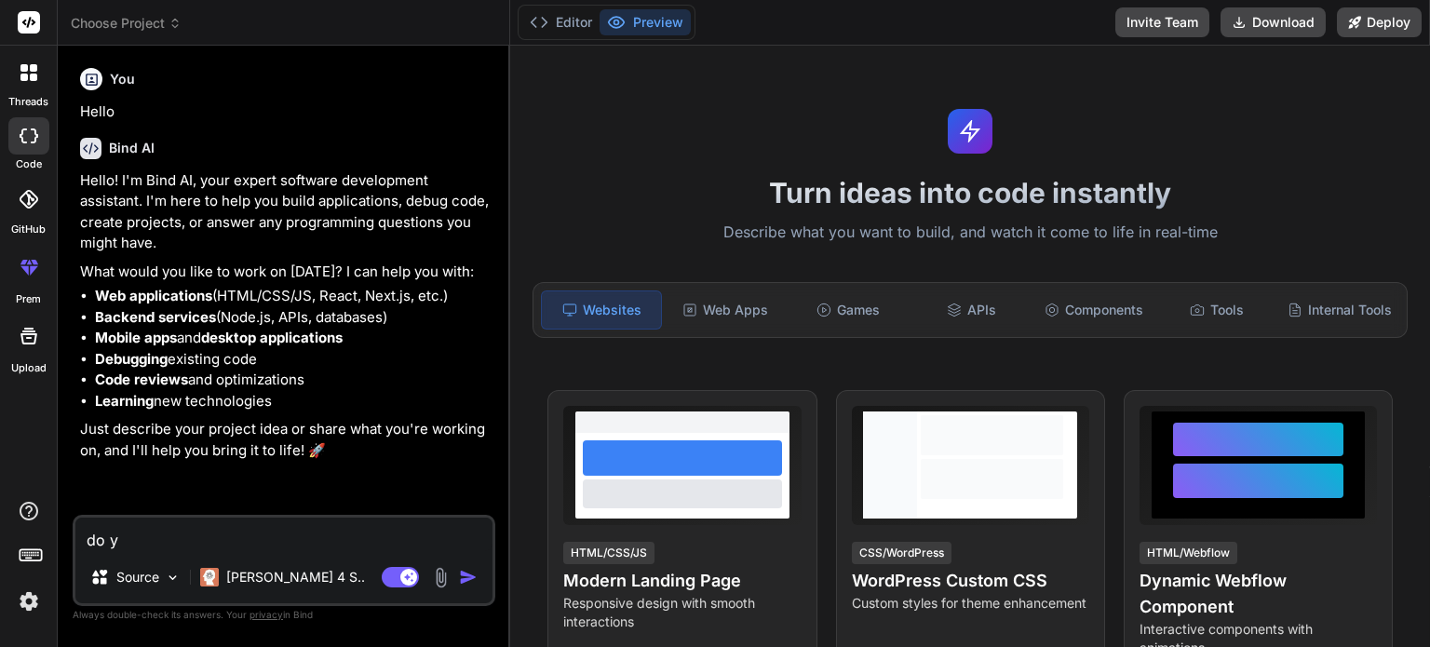
type textarea "x"
type textarea "do you"
type textarea "x"
type textarea "do you"
type textarea "x"
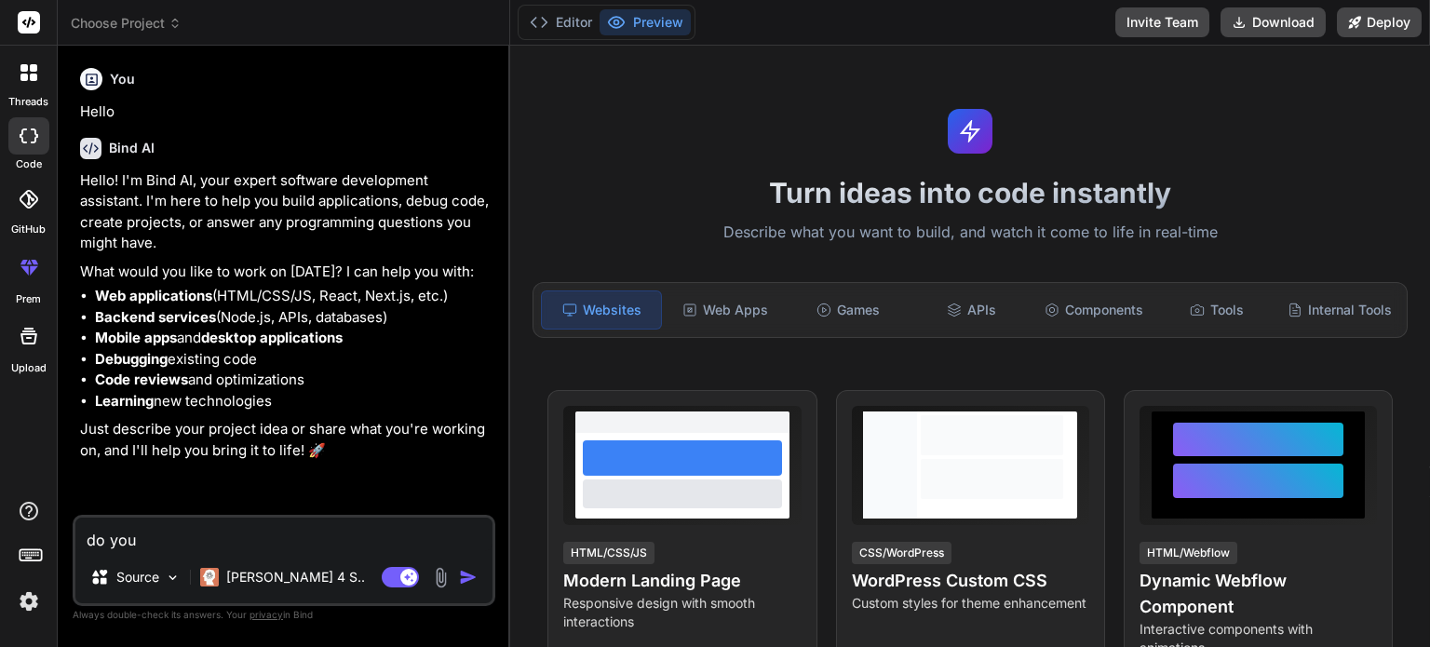
type textarea "do you h"
type textarea "x"
type textarea "do you ha"
type textarea "x"
type textarea "do you hav"
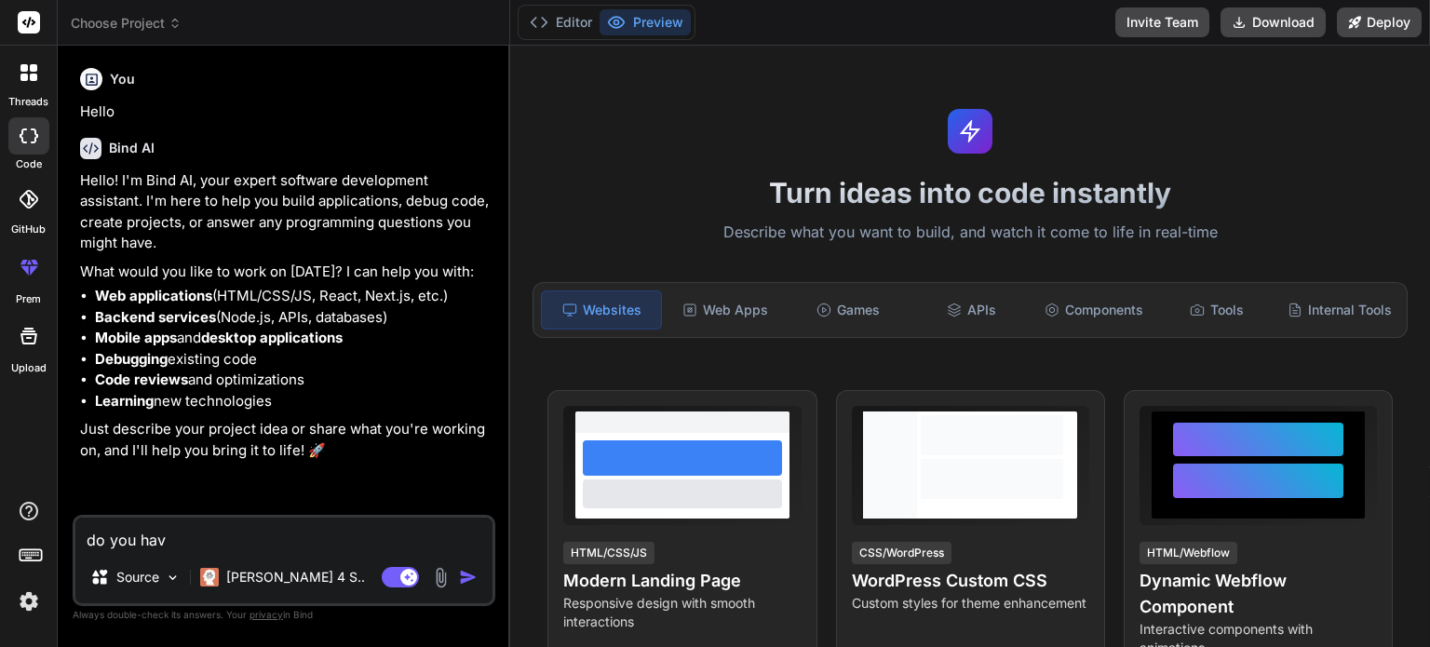
type textarea "x"
type textarea "do you have"
type textarea "x"
type textarea "do you have"
type textarea "x"
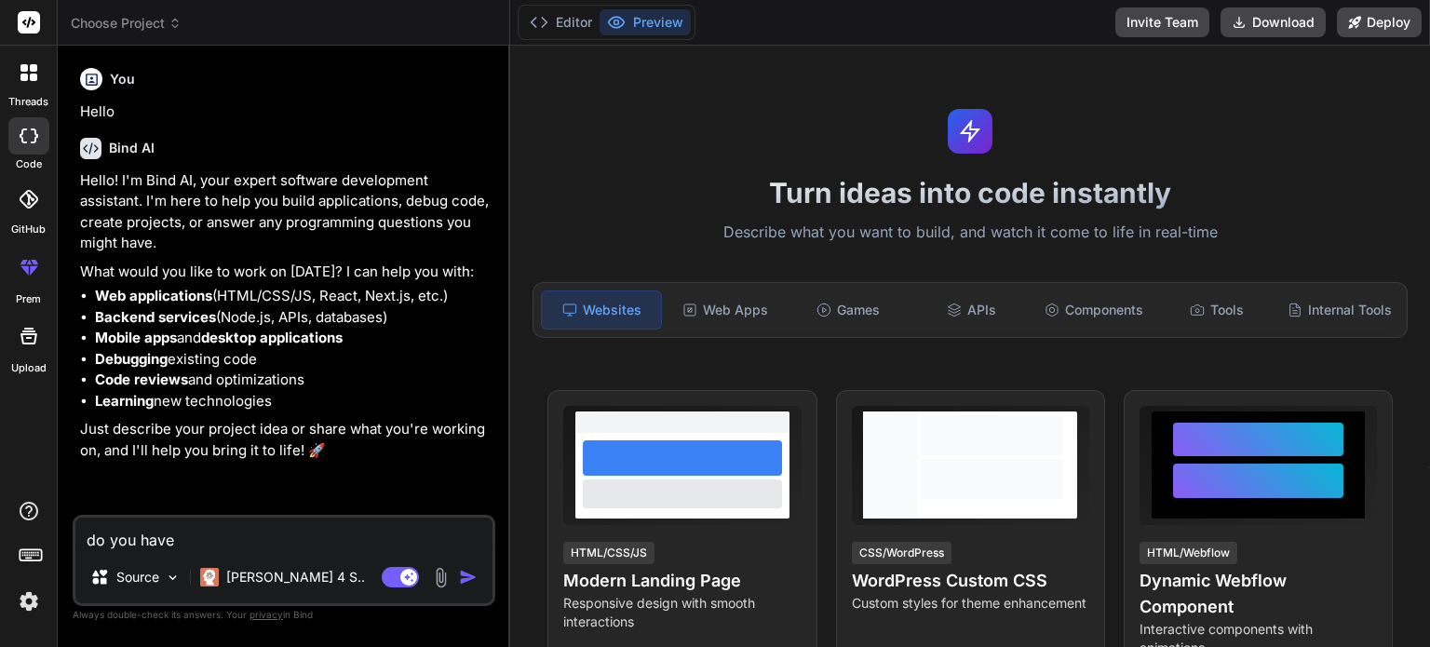
type textarea "do you have v"
type textarea "x"
type textarea "do you have vi"
type textarea "x"
type textarea "do you have vis"
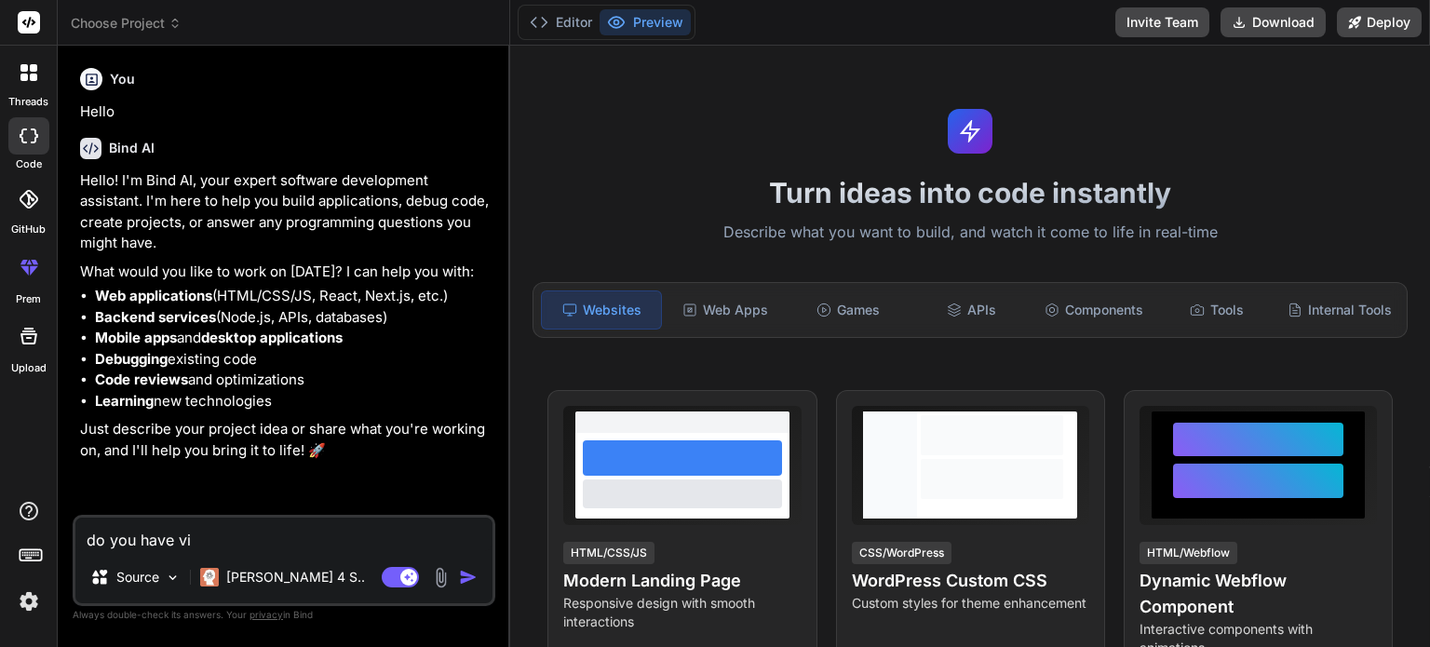
type textarea "x"
type textarea "do you have visu"
type textarea "x"
type textarea "do you have visua"
type textarea "x"
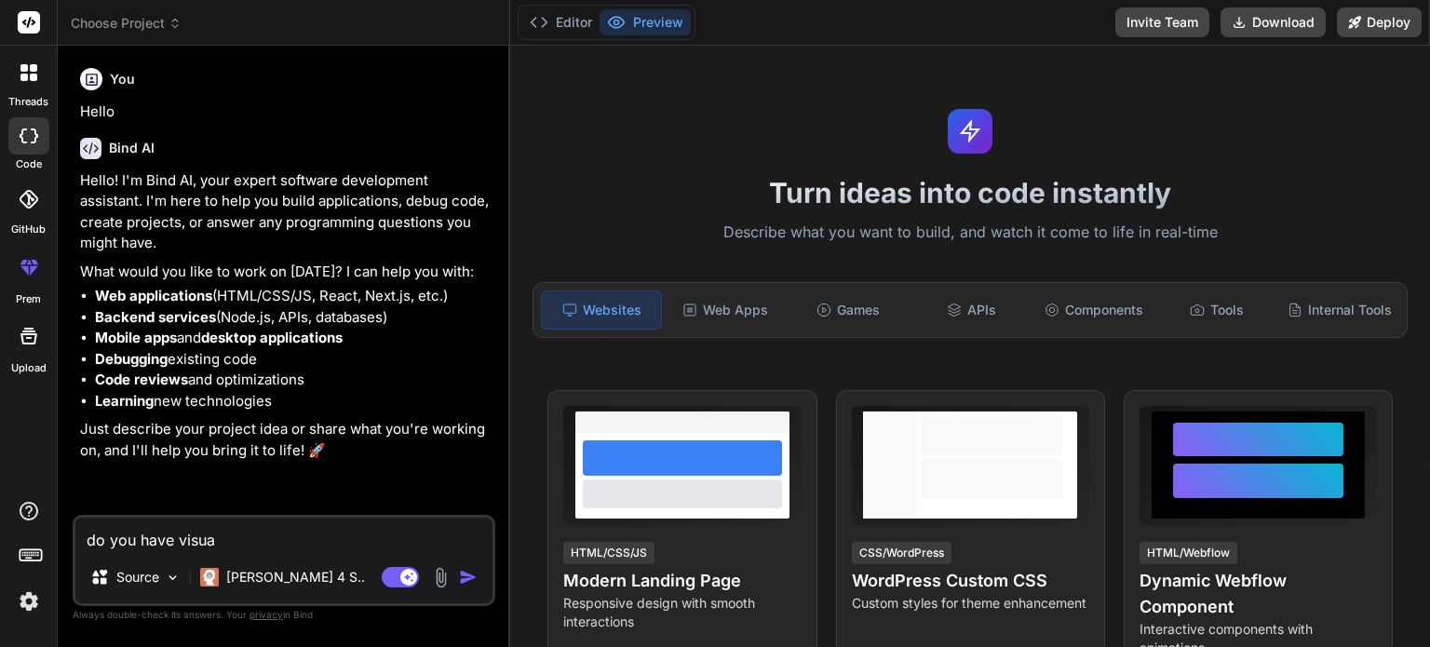
type textarea "do you have visual"
type textarea "x"
type textarea "do you have visual"
type textarea "x"
type textarea "do you have visual s"
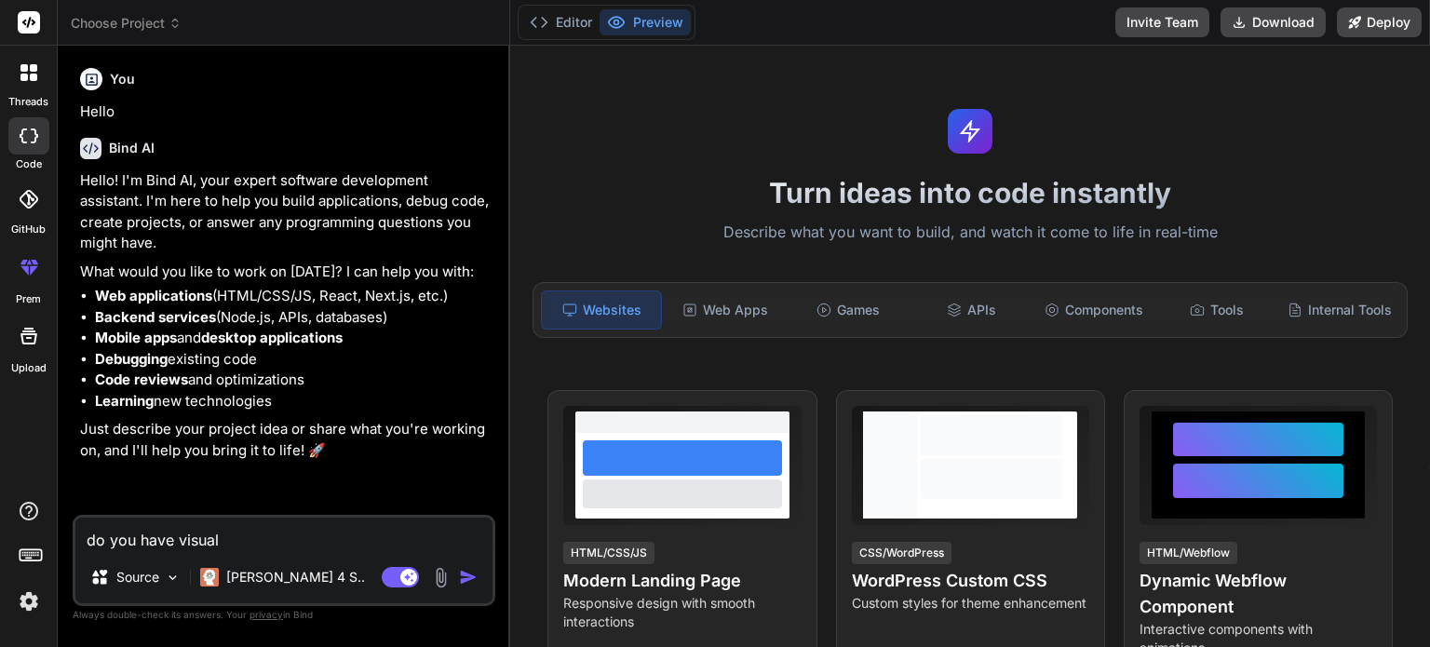
type textarea "x"
type textarea "do you have visual st"
type textarea "x"
type textarea "do you have visual stu"
type textarea "x"
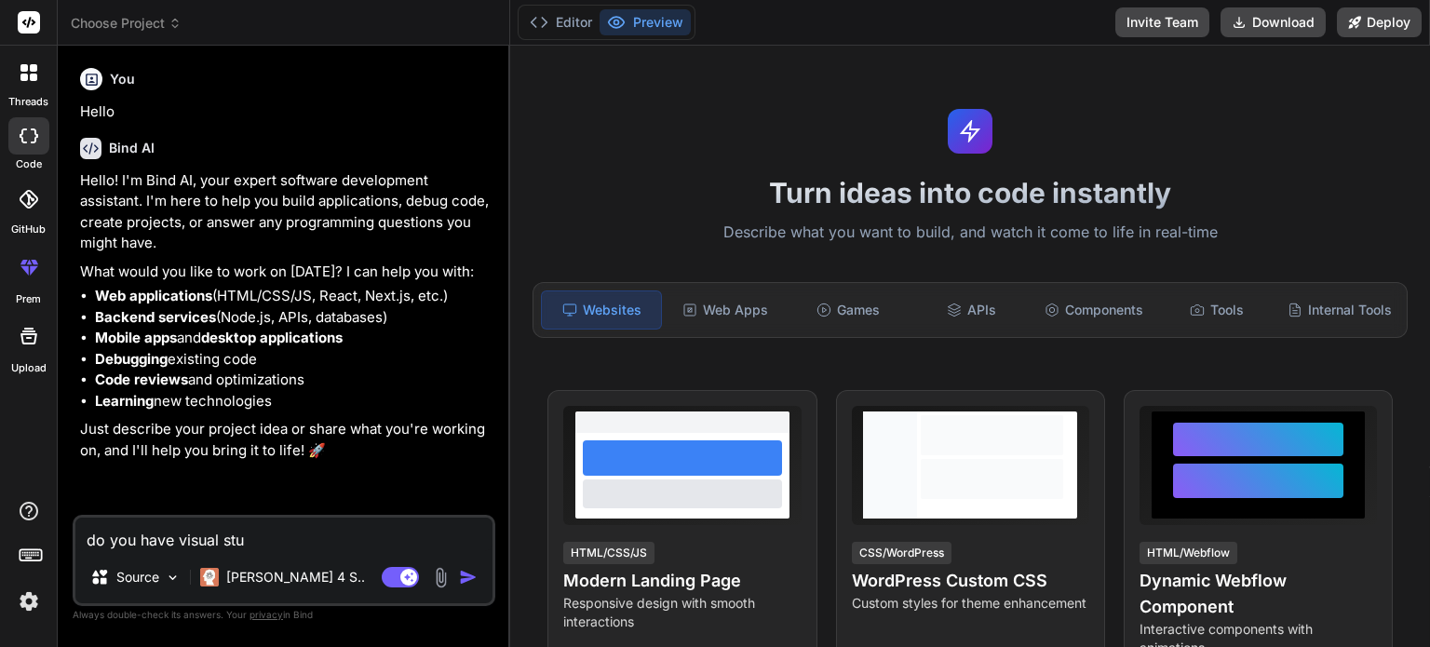
type textarea "do you have visual stud"
type textarea "x"
type textarea "do you have visual studi"
type textarea "x"
type textarea "do you have visual studio"
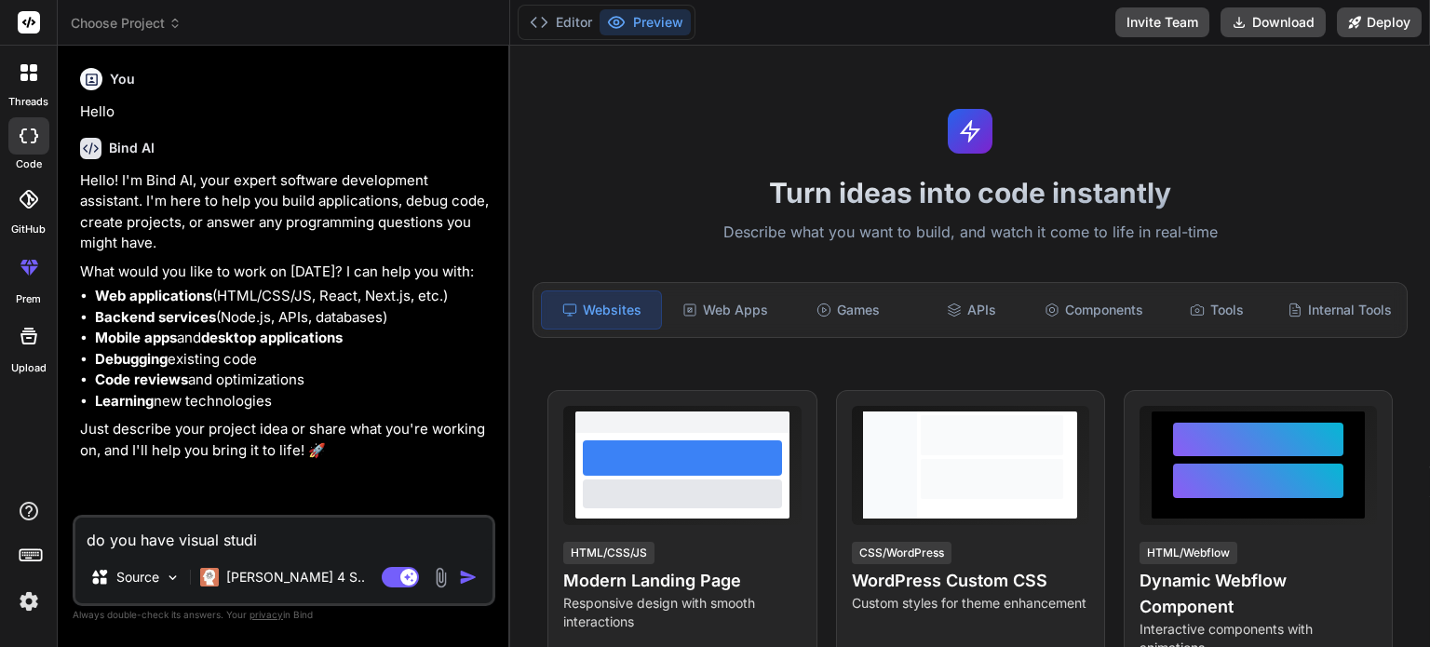
type textarea "x"
type textarea "do you have visual studio"
type textarea "x"
type textarea "do you have visual studio l"
type textarea "x"
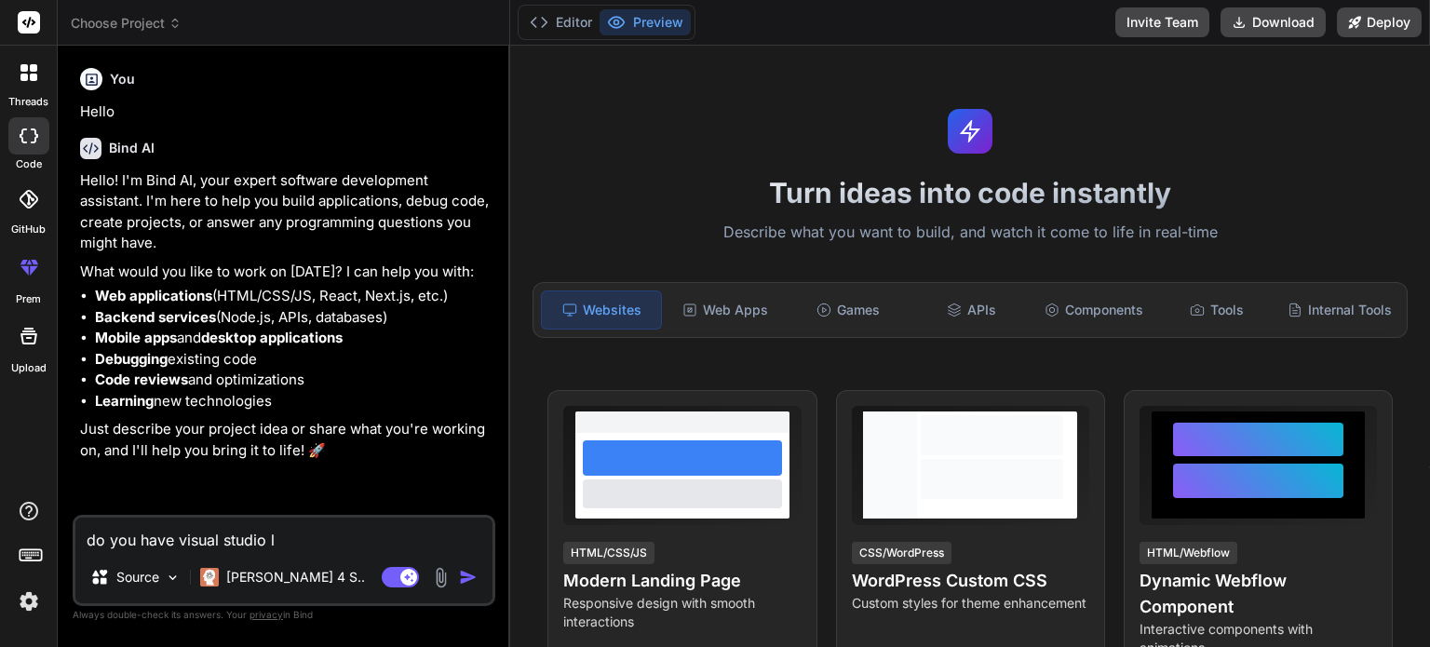
type textarea "do you have visual studio li"
type textarea "x"
type textarea "do you have visual studio lik"
type textarea "x"
type textarea "do you have visual studio like"
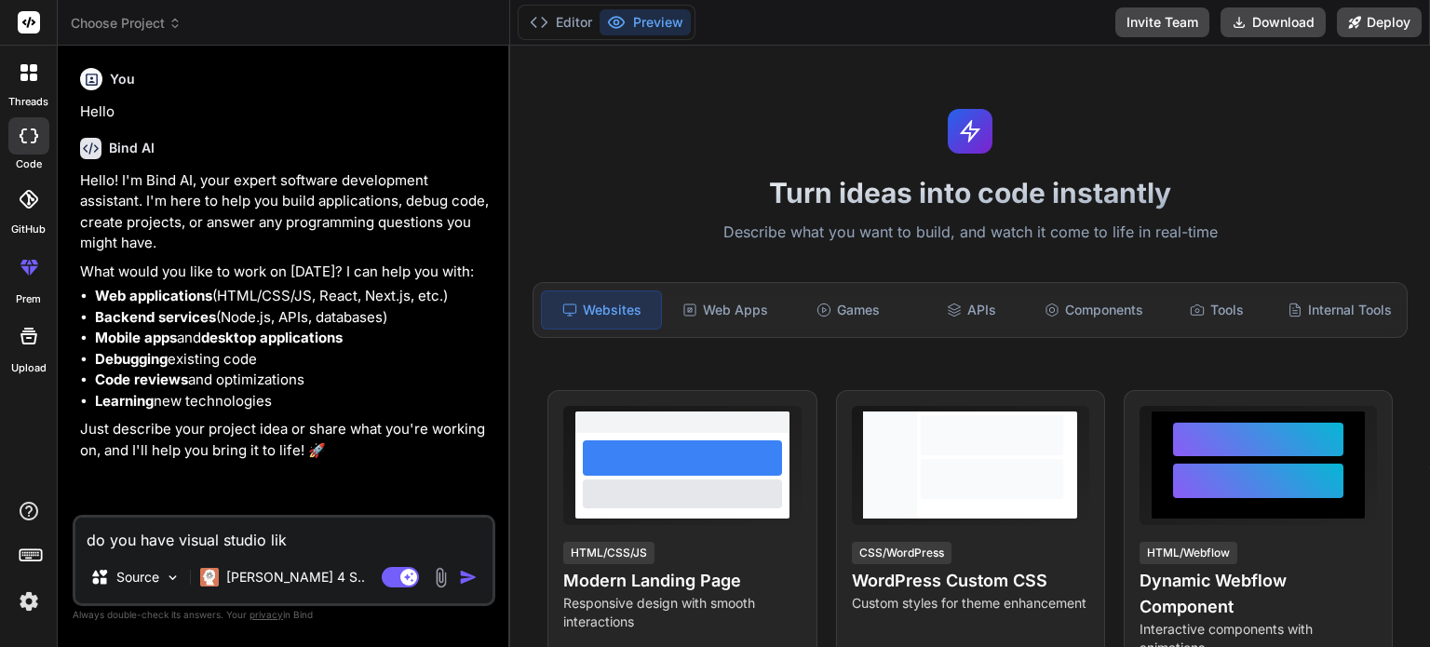
type textarea "x"
type textarea "do you have visual studio like"
type textarea "x"
type textarea "do you have visual studio like i"
type textarea "x"
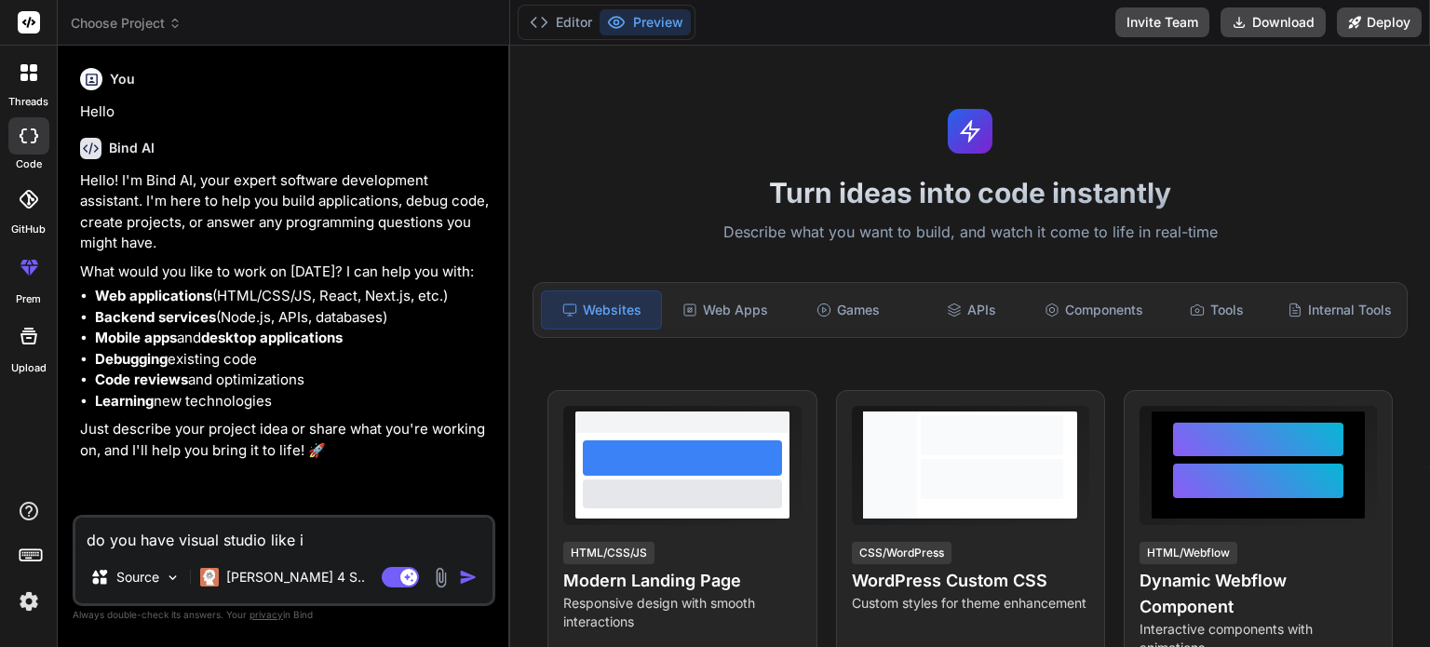
type textarea "do you have visual studio like id"
type textarea "x"
type textarea "do you have visual studio like ide"
type textarea "x"
type textarea "do you have visual studio like ide?"
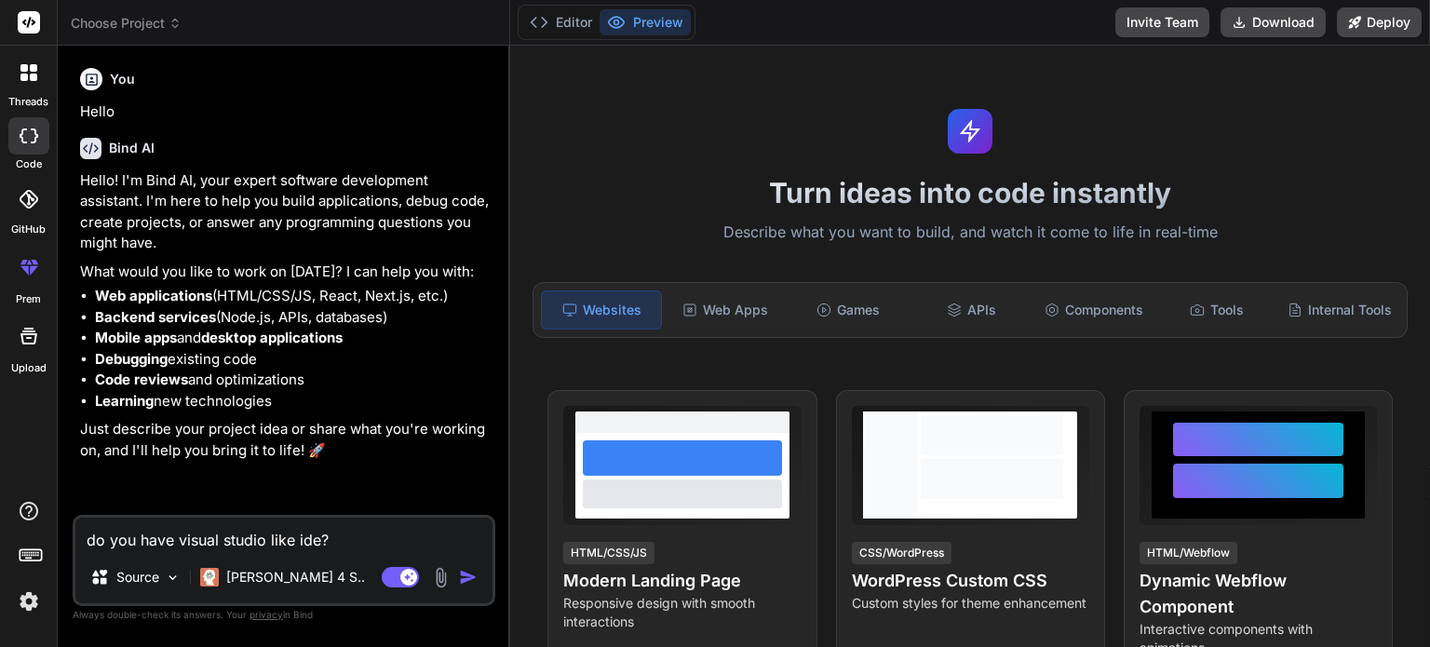
type textarea "x"
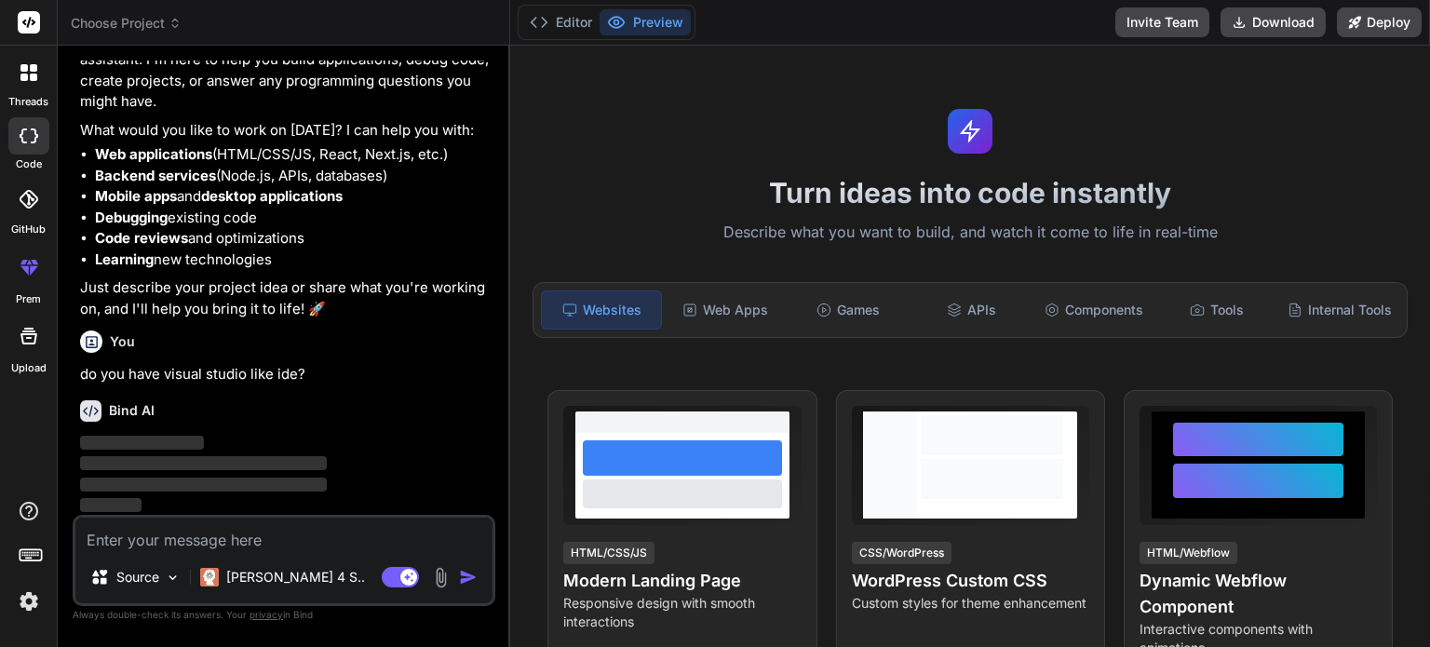
scroll to position [142, 0]
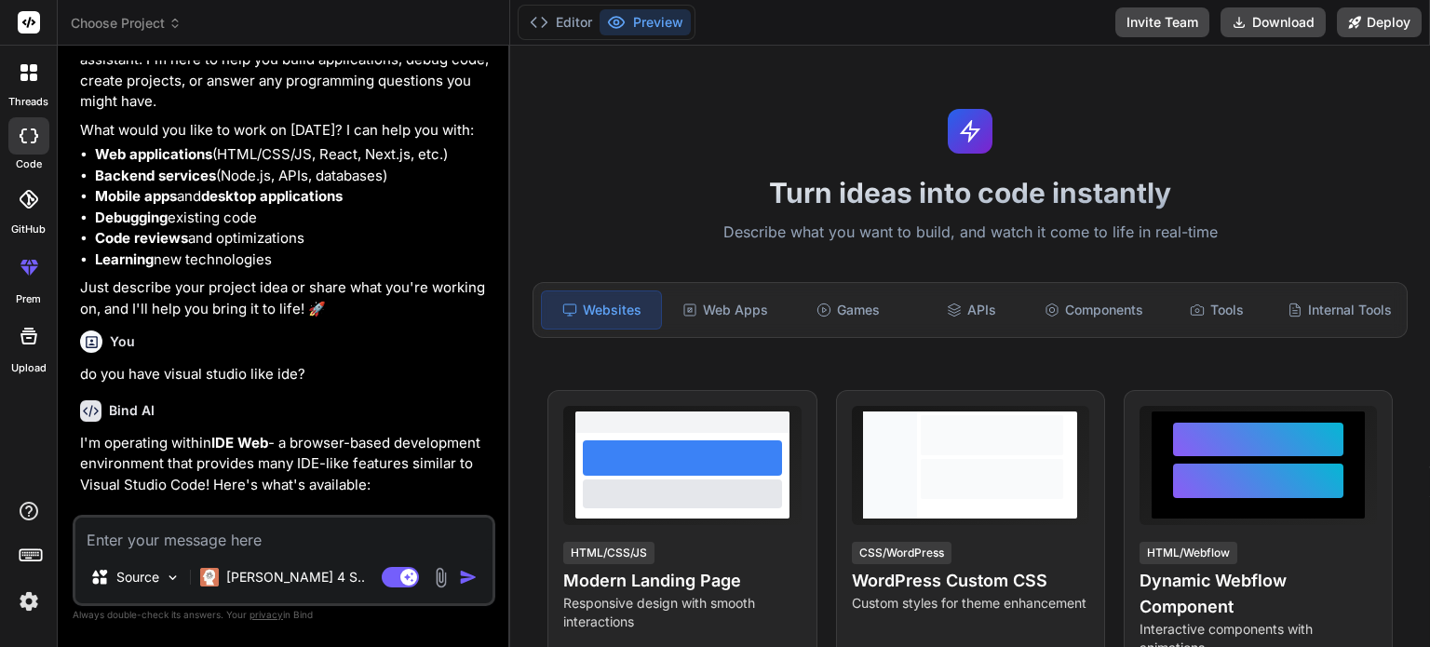
type textarea "x"
type textarea "b"
type textarea "x"
type textarea "b"
